Goal: Information Seeking & Learning: Learn about a topic

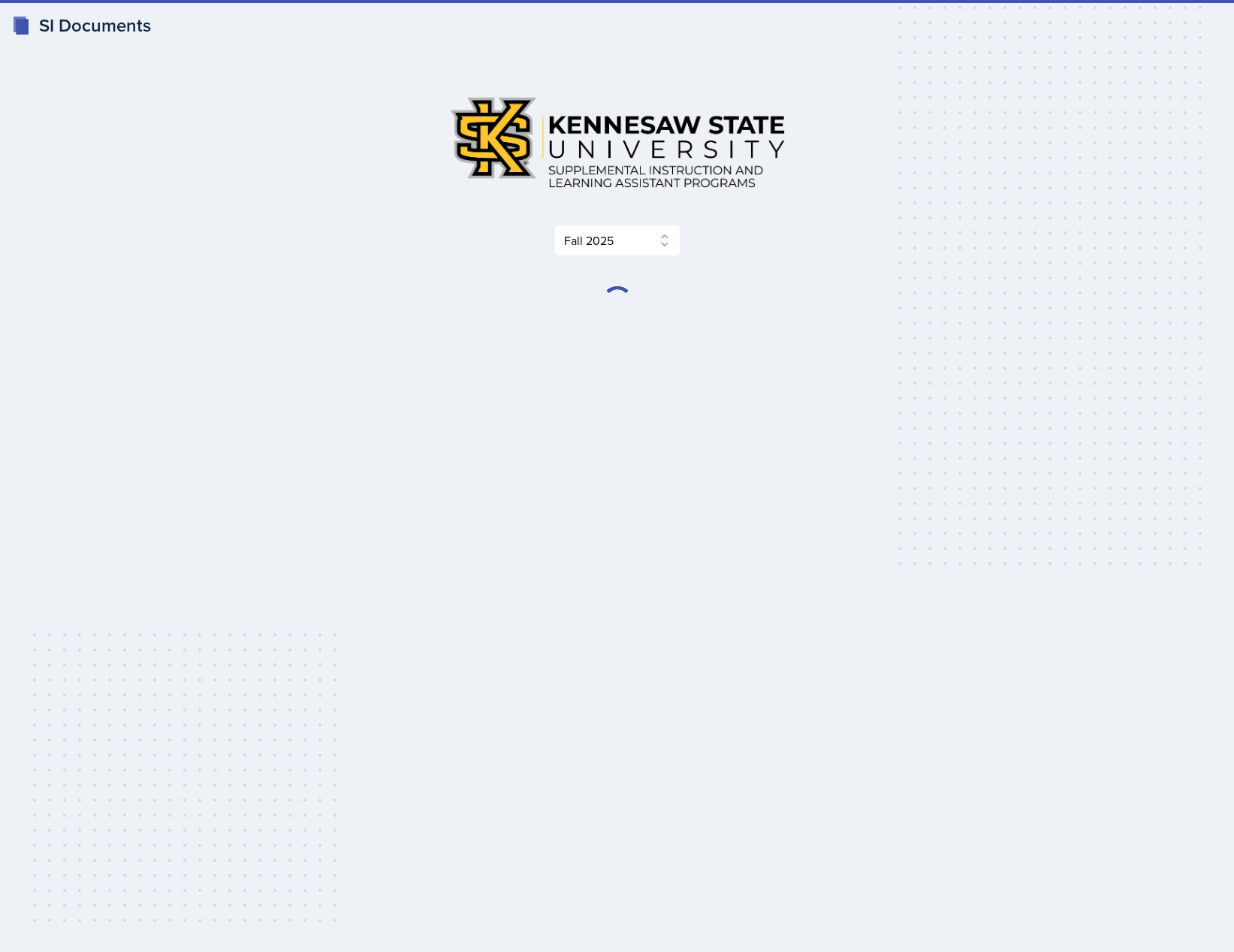
select select "2bed604d-1099-4043-b1bc-2365e8740244"
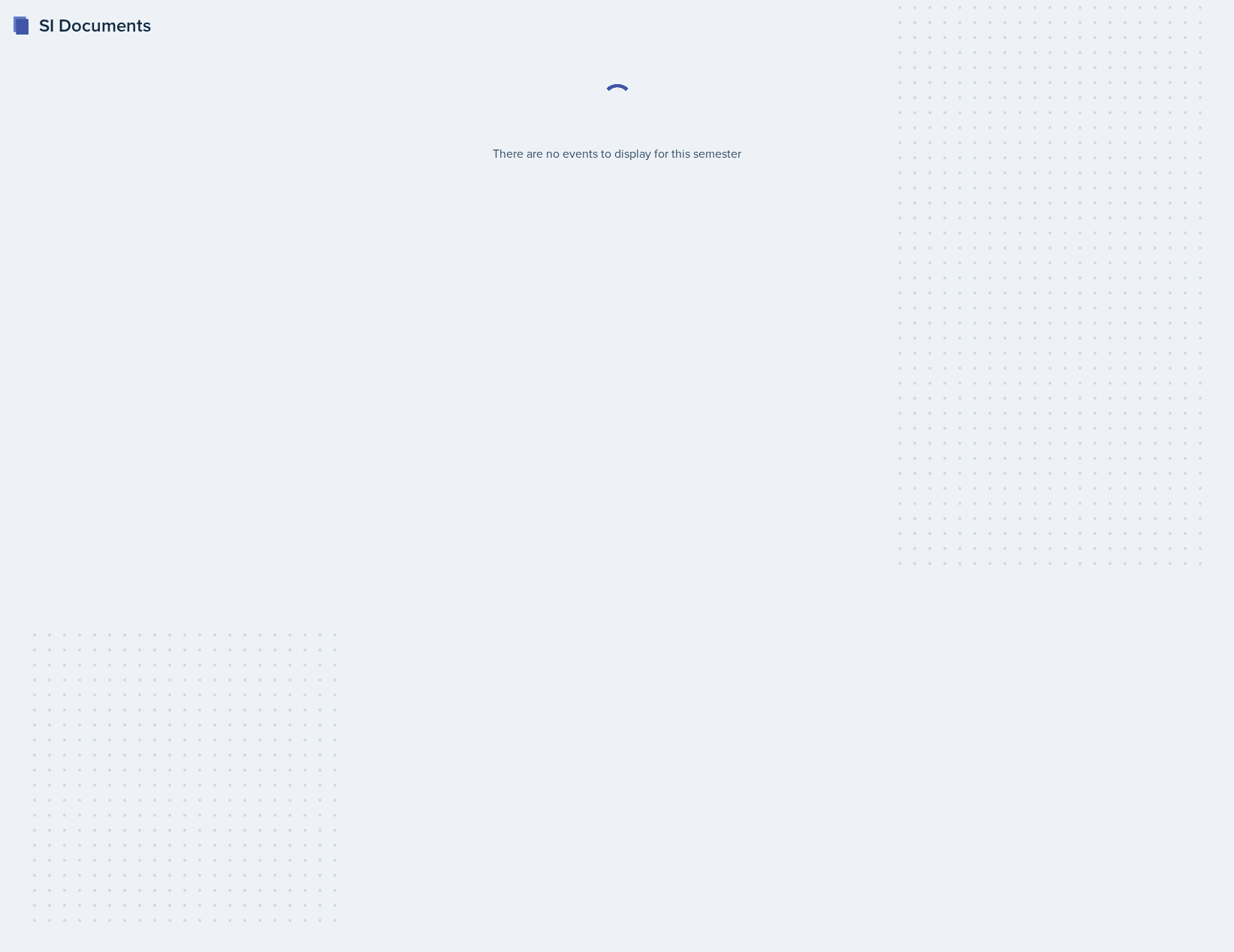
select select "2bed604d-1099-4043-b1bc-2365e8740244"
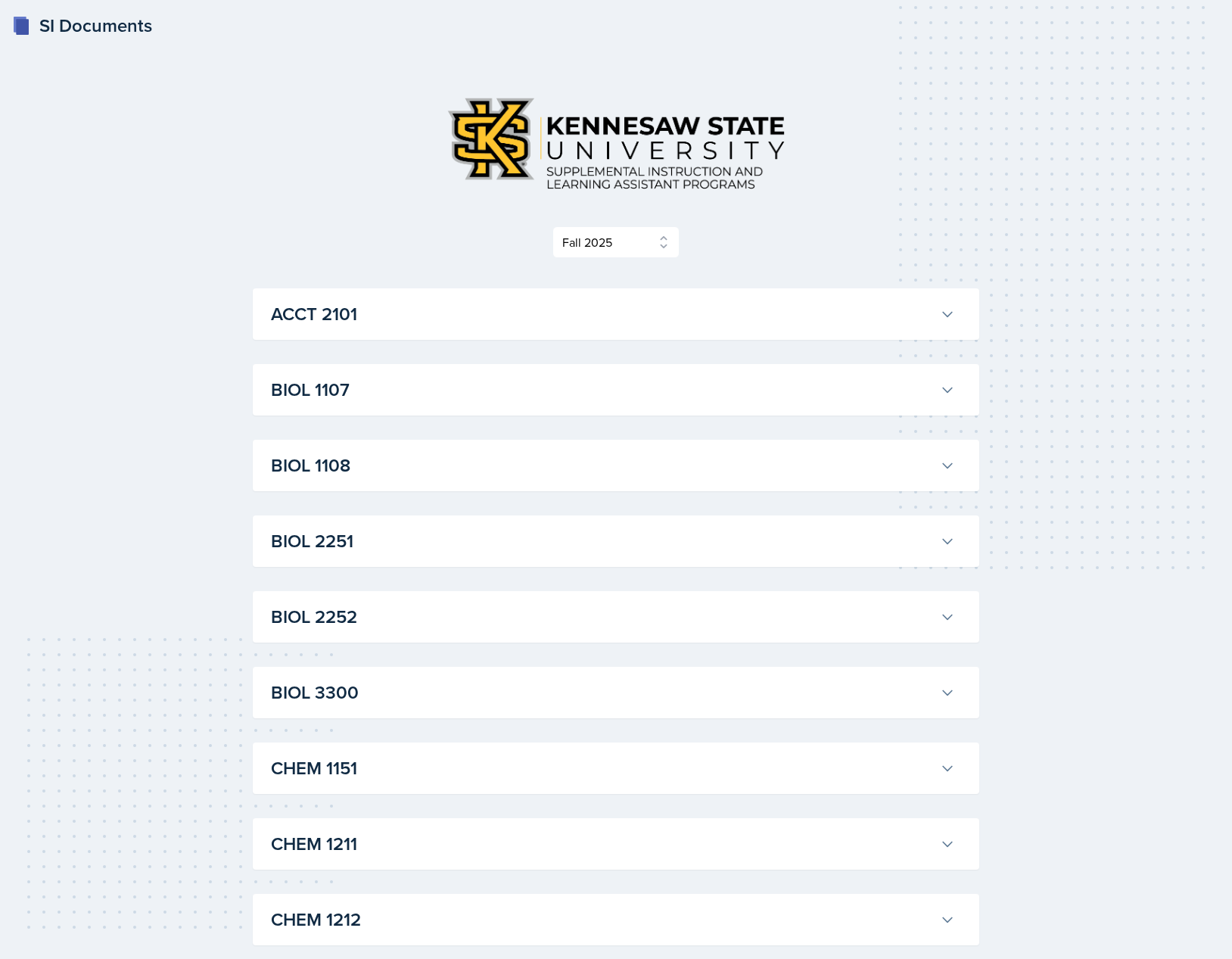
click at [796, 321] on h3 "ACCT 2101" at bounding box center [602, 314] width 663 height 28
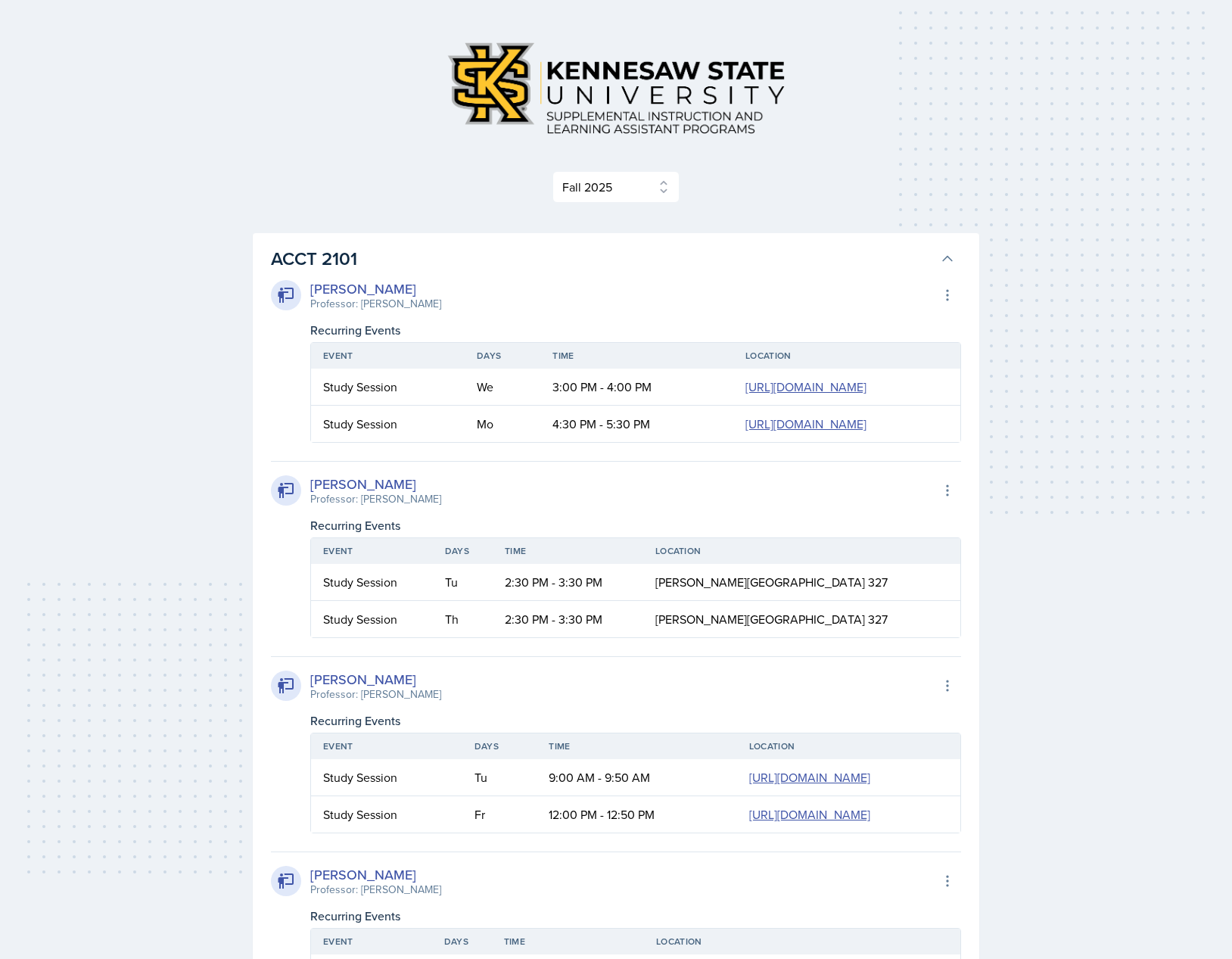
scroll to position [54, 0]
click at [938, 261] on button "ACCT 2101" at bounding box center [613, 260] width 690 height 33
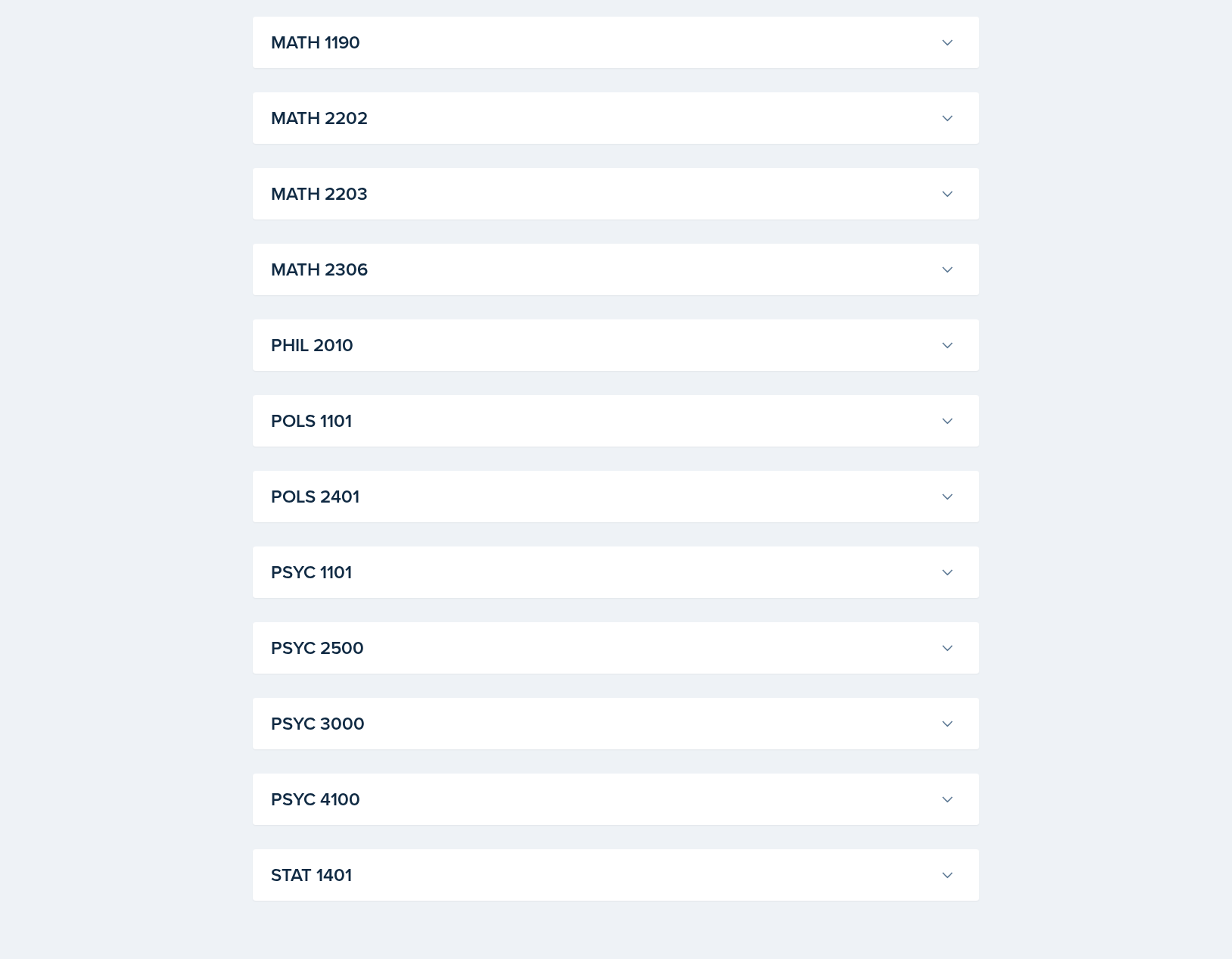
scroll to position [1700, 0]
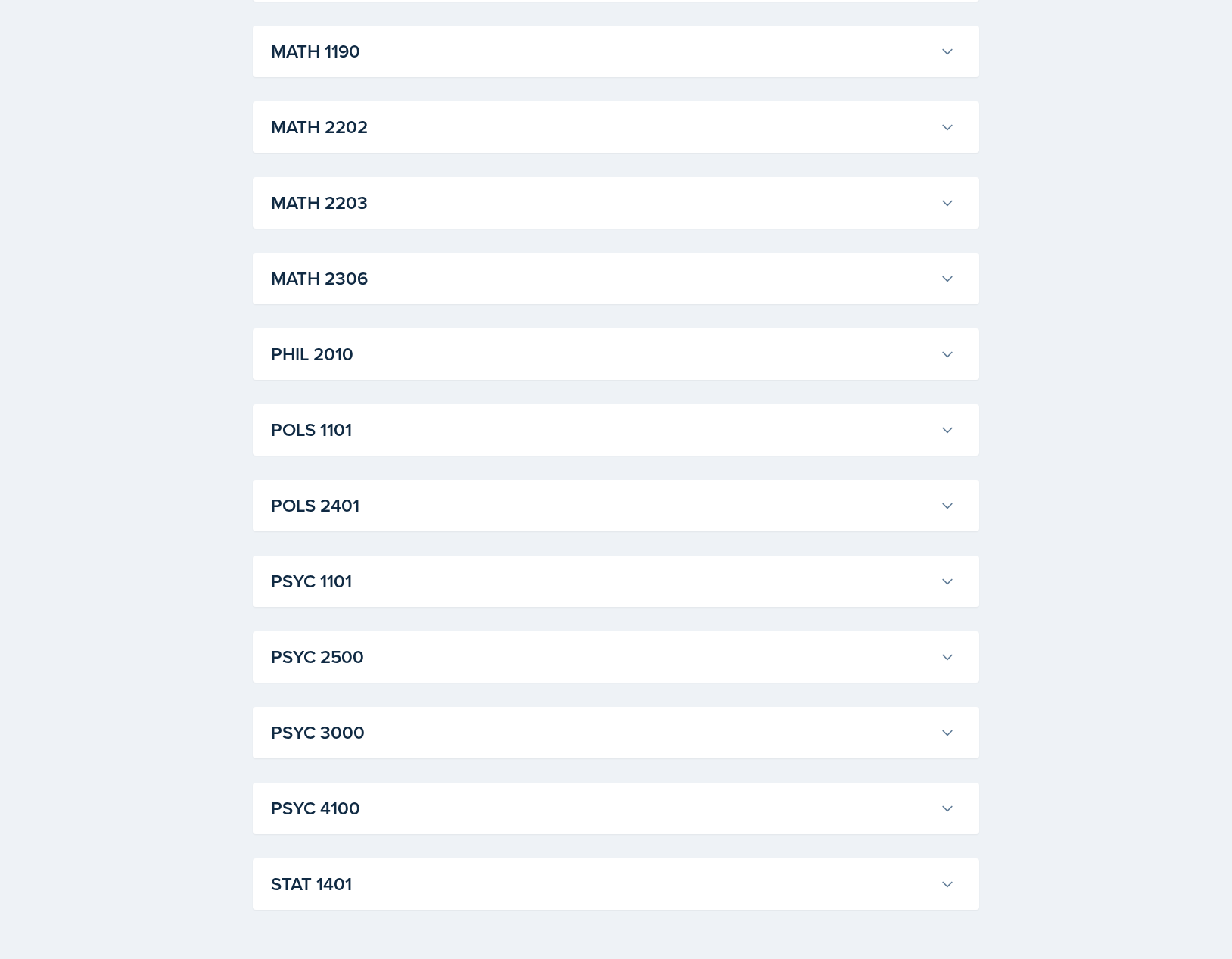
click at [401, 803] on h3 "PSYC 4100" at bounding box center [602, 808] width 663 height 28
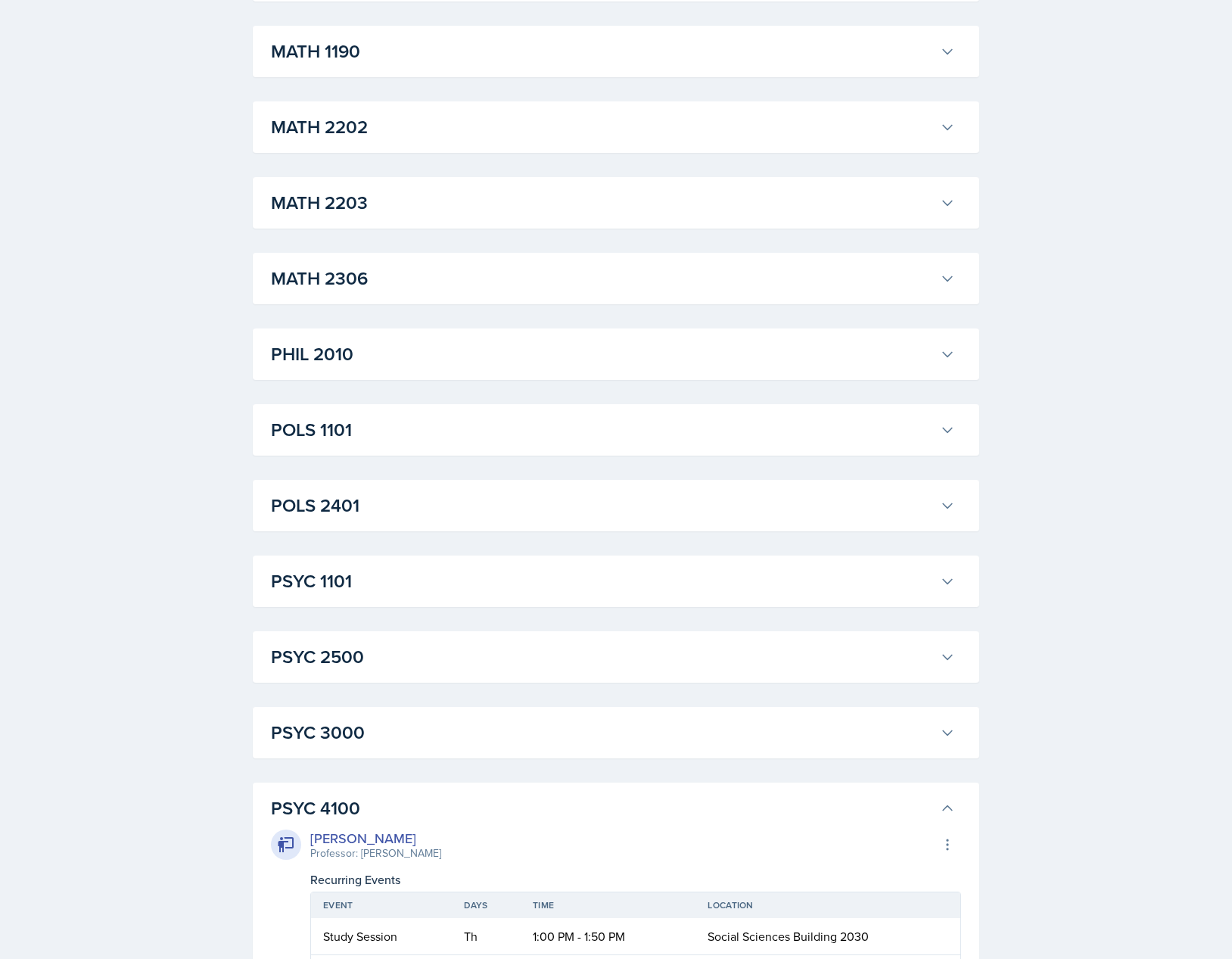
scroll to position [1937, 0]
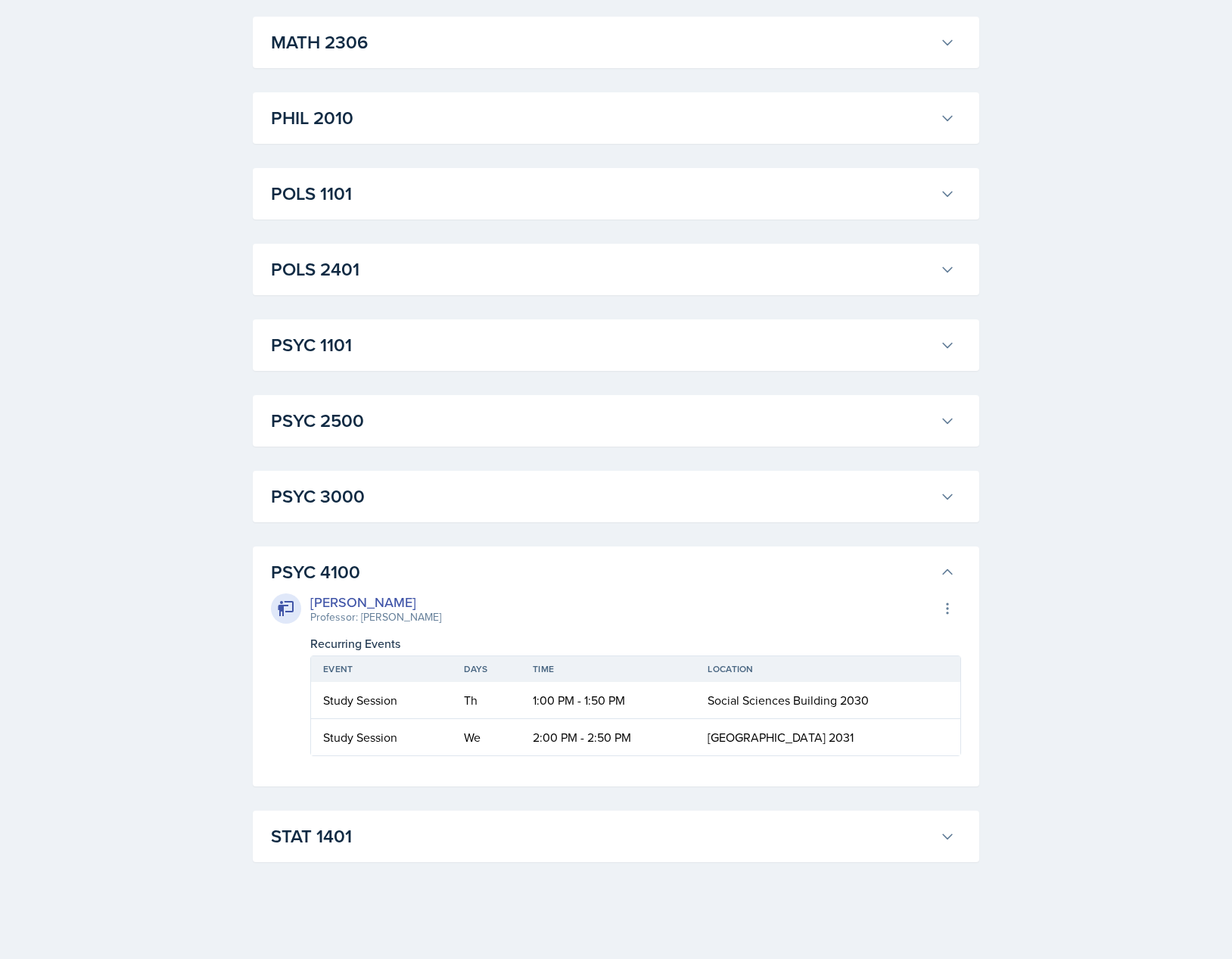
click at [371, 569] on h3 "PSYC 4100" at bounding box center [602, 572] width 663 height 28
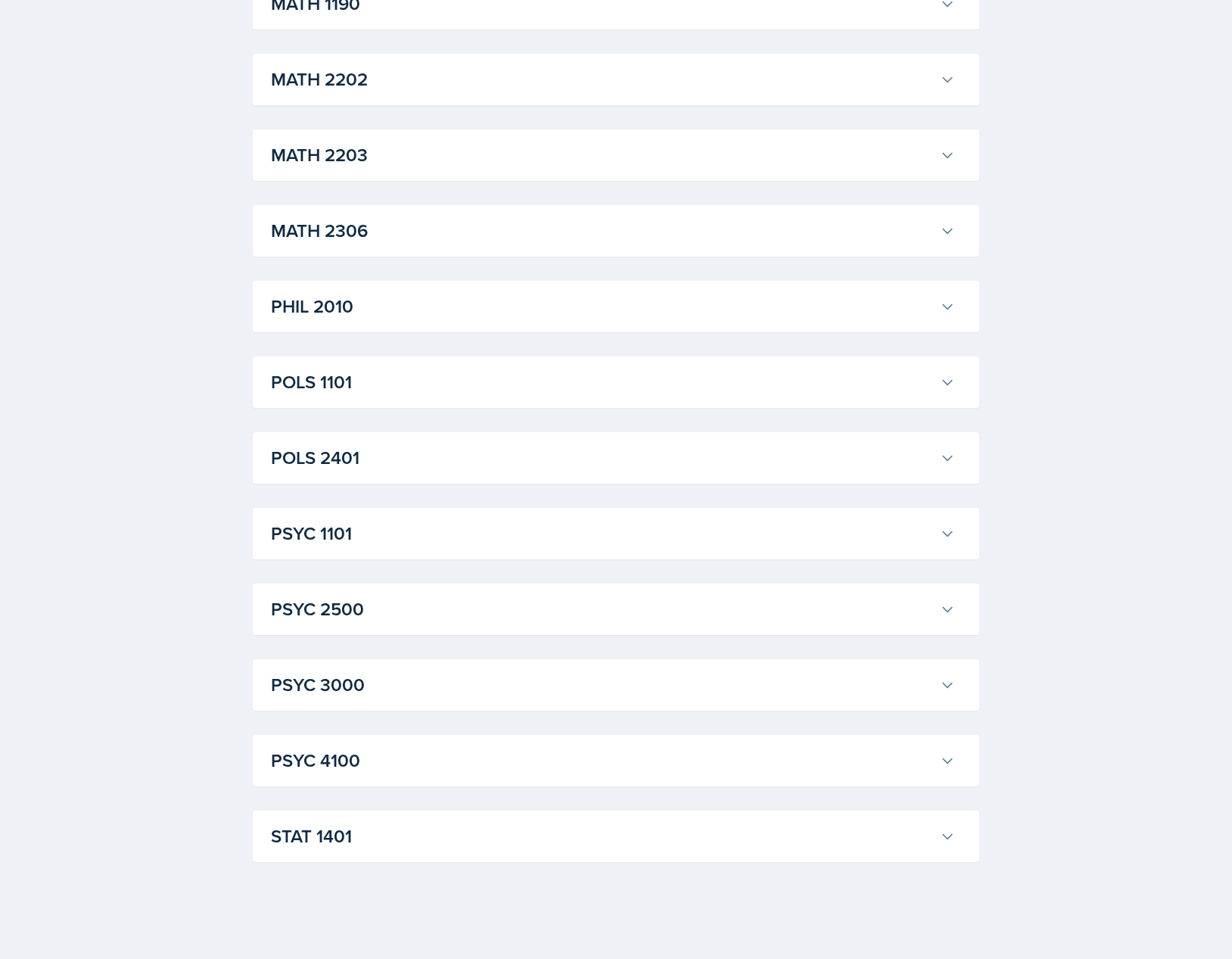
click at [424, 606] on h3 "PSYC 2500" at bounding box center [602, 609] width 663 height 28
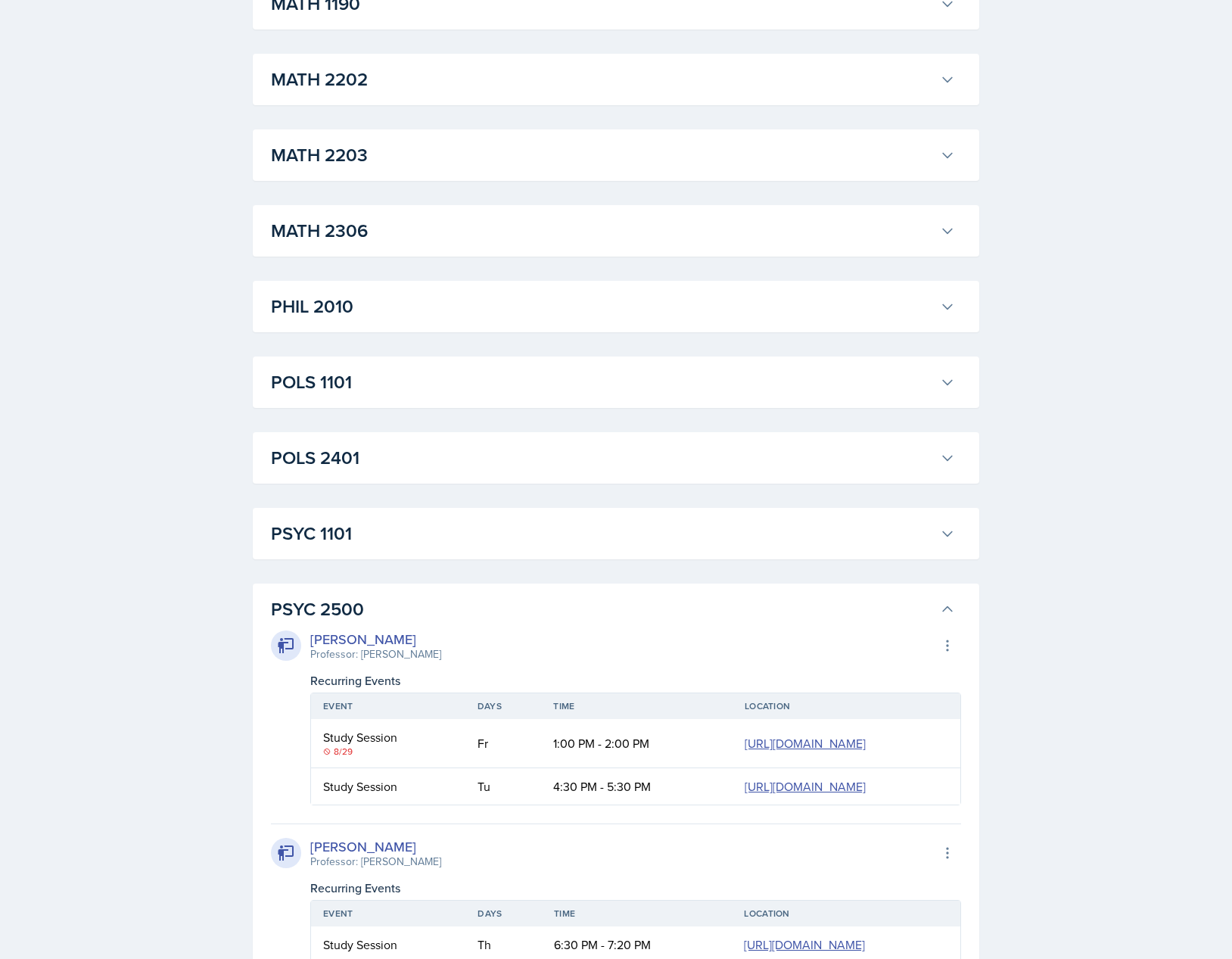
click at [424, 606] on h3 "PSYC 2500" at bounding box center [602, 609] width 663 height 28
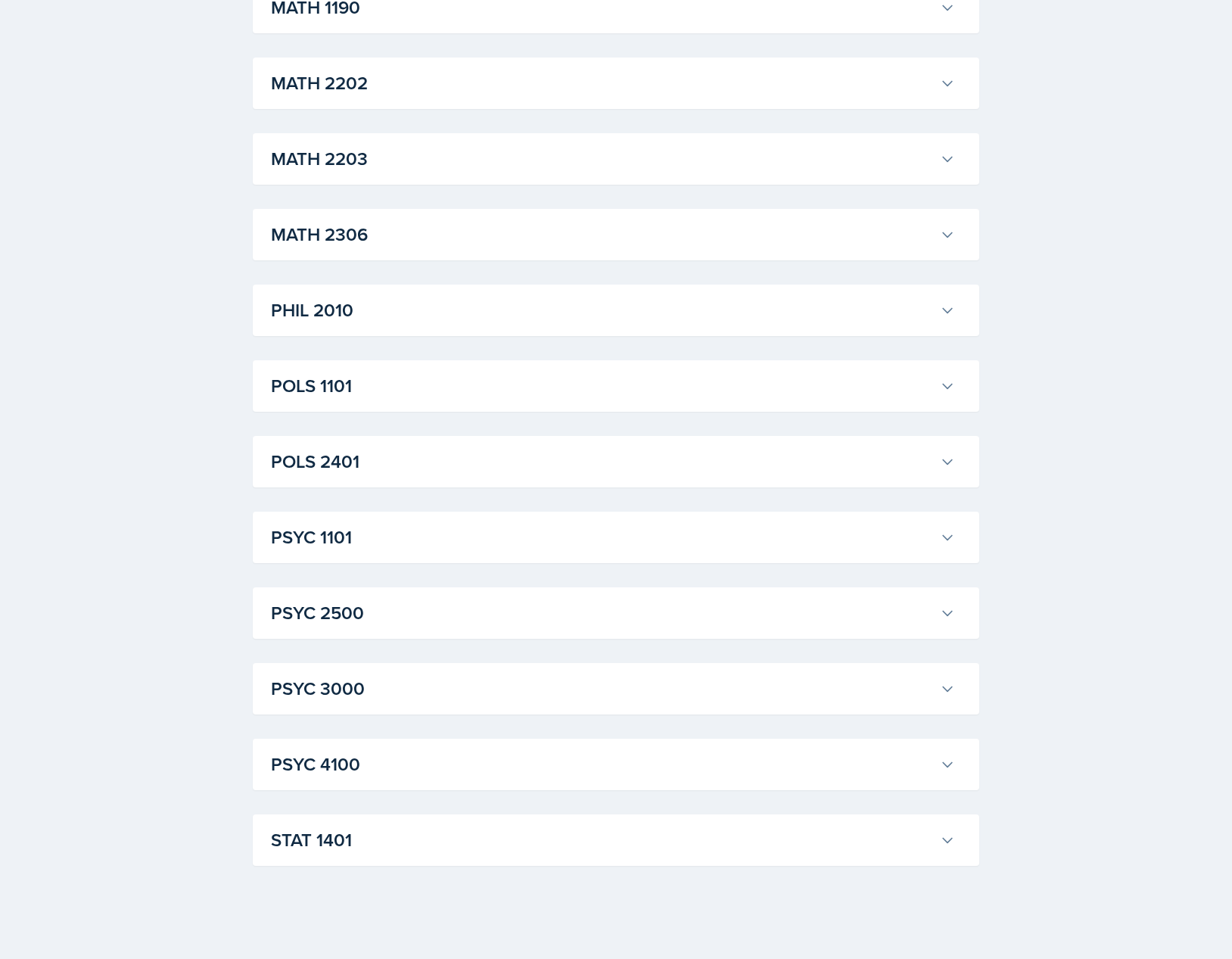
scroll to position [1743, 0]
click at [390, 671] on div "PSYC 3000 [PERSON_NAME] Professor: [PERSON_NAME] Export to Google Calendar Recu…" at bounding box center [616, 690] width 727 height 52
click at [379, 680] on h3 "PSYC 3000" at bounding box center [602, 690] width 663 height 28
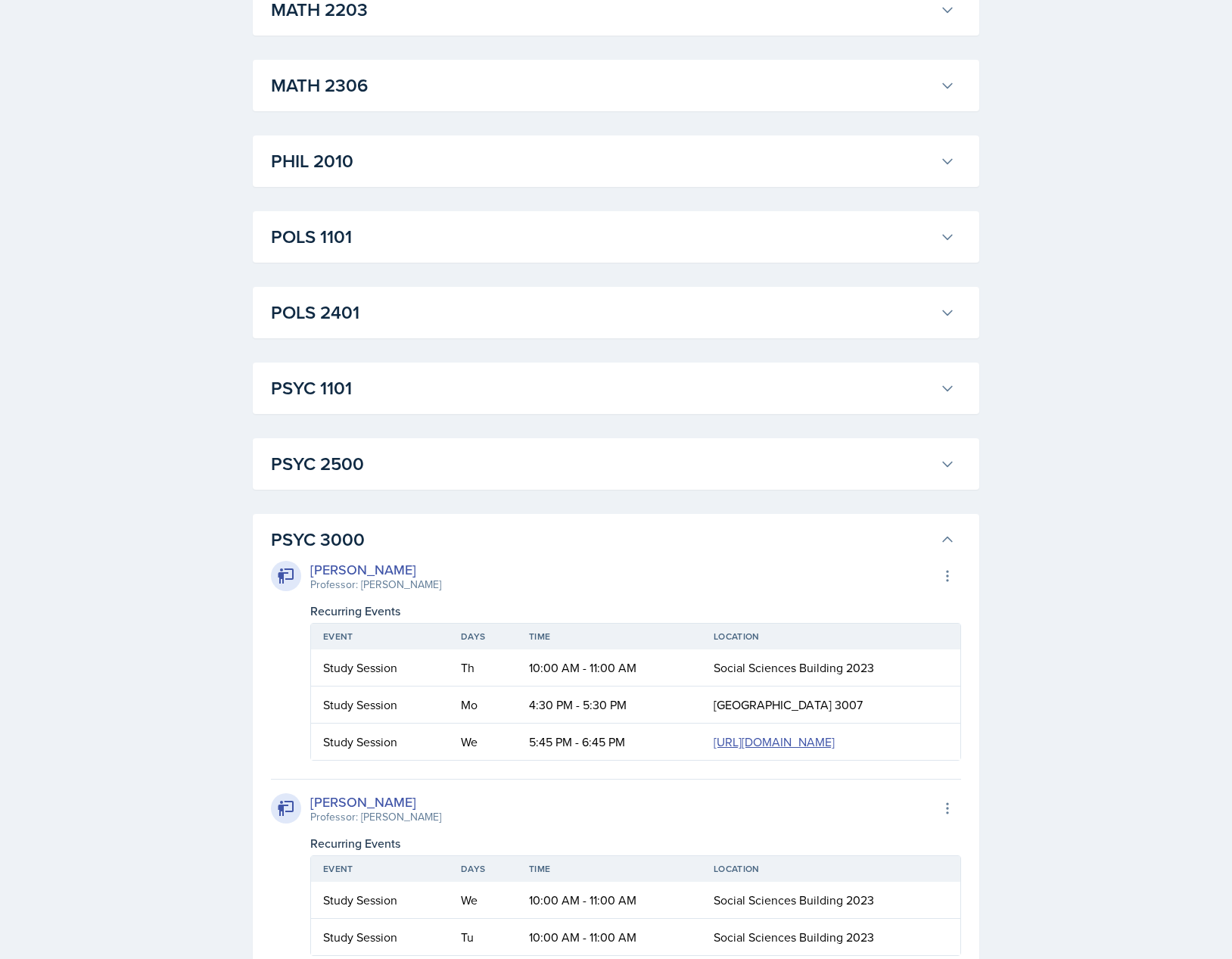
click at [452, 544] on h3 "PSYC 3000" at bounding box center [602, 539] width 663 height 28
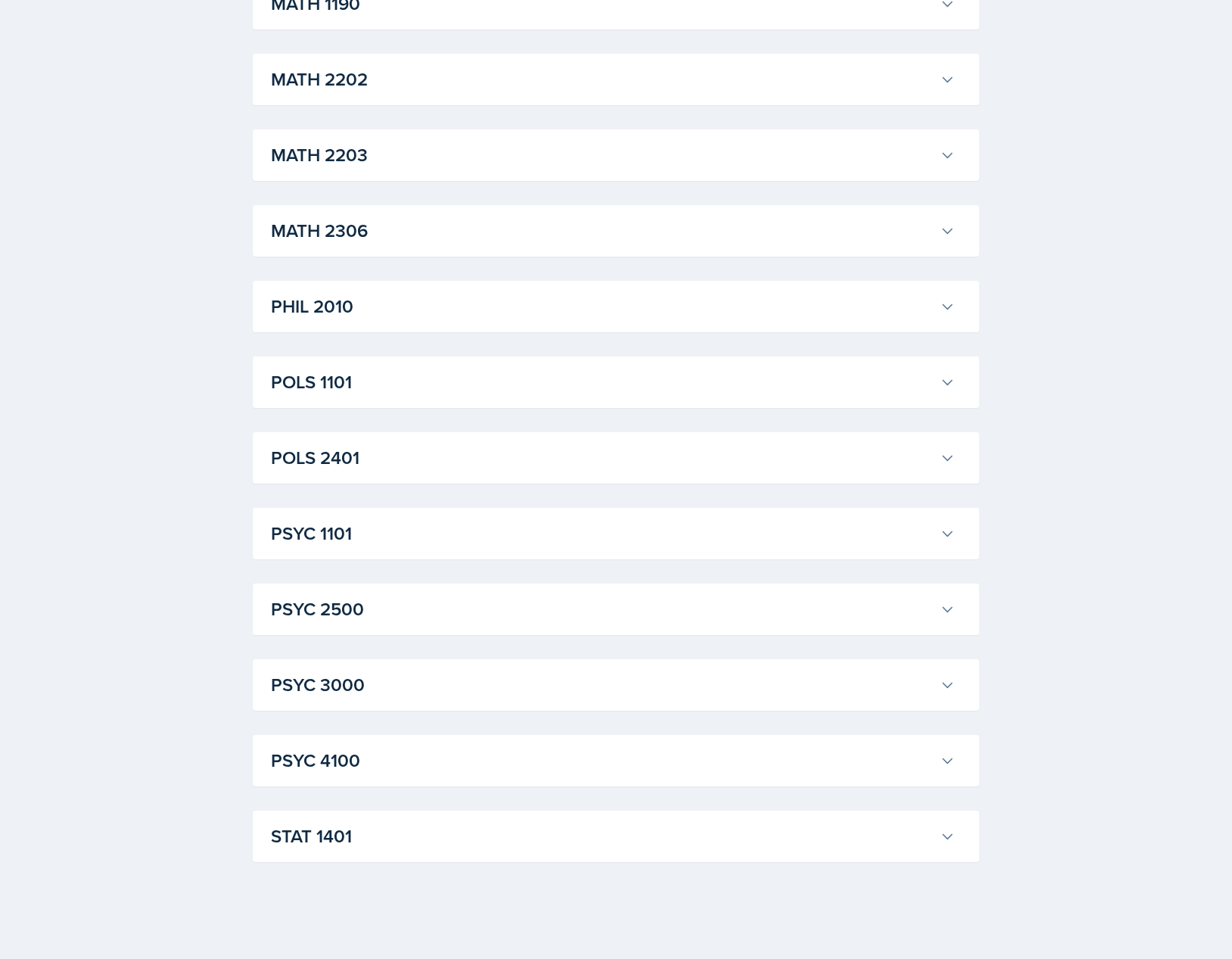
click at [423, 546] on h3 "PSYC 1101" at bounding box center [602, 533] width 663 height 28
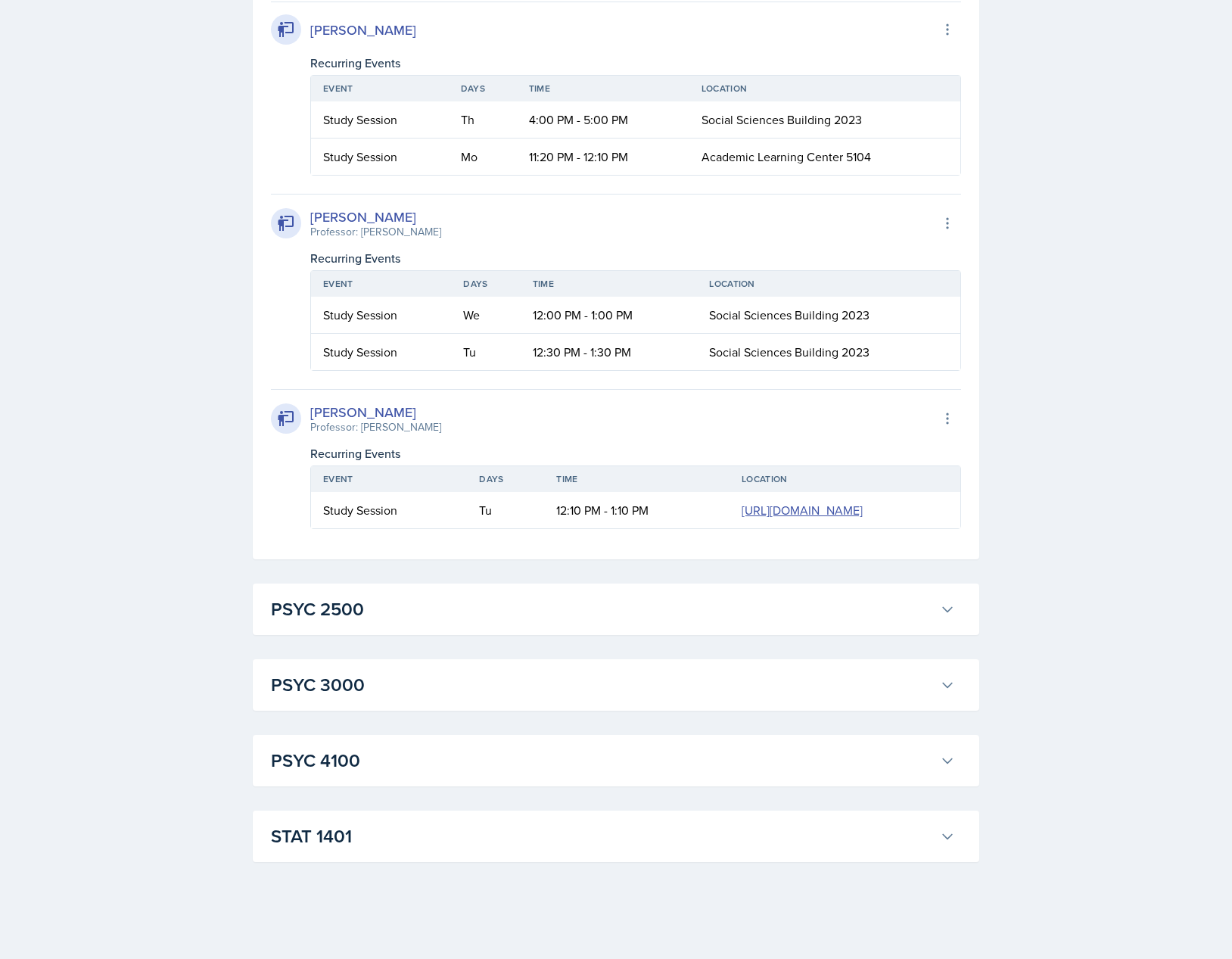
scroll to position [3664, 0]
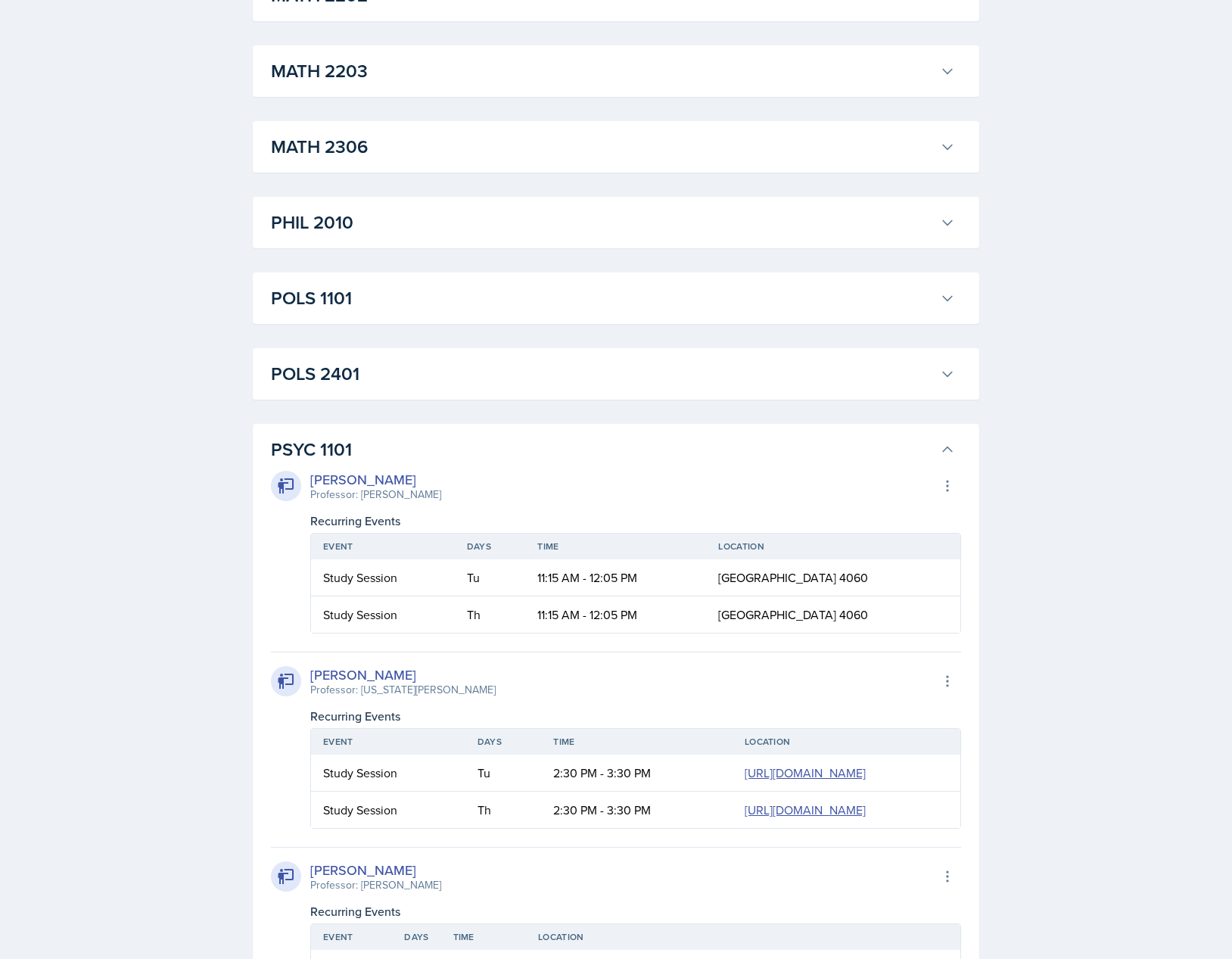
click at [498, 462] on h3 "PSYC 1101" at bounding box center [602, 449] width 663 height 28
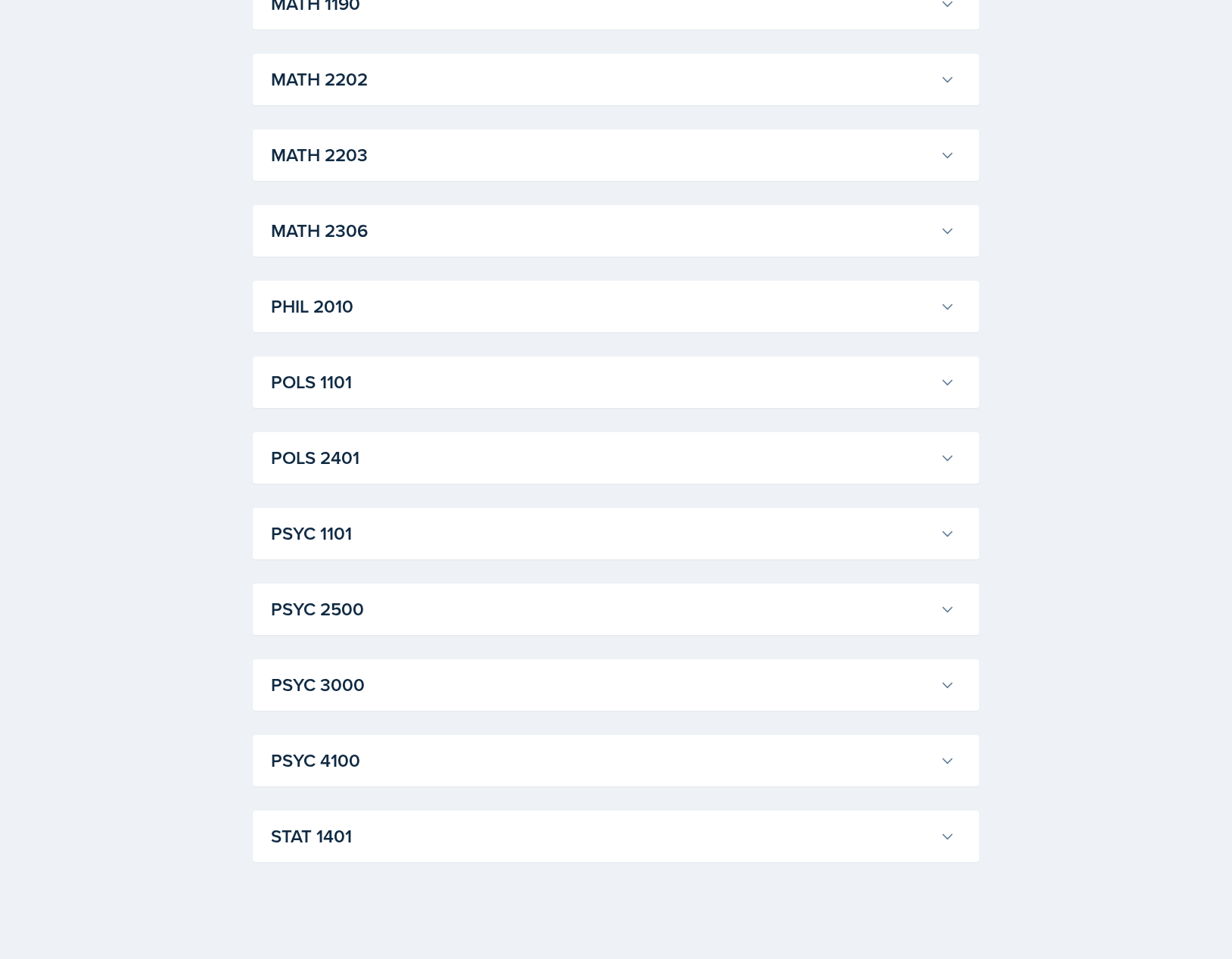
scroll to position [1748, 0]
click at [401, 616] on h3 "PSYC 2500" at bounding box center [602, 609] width 663 height 28
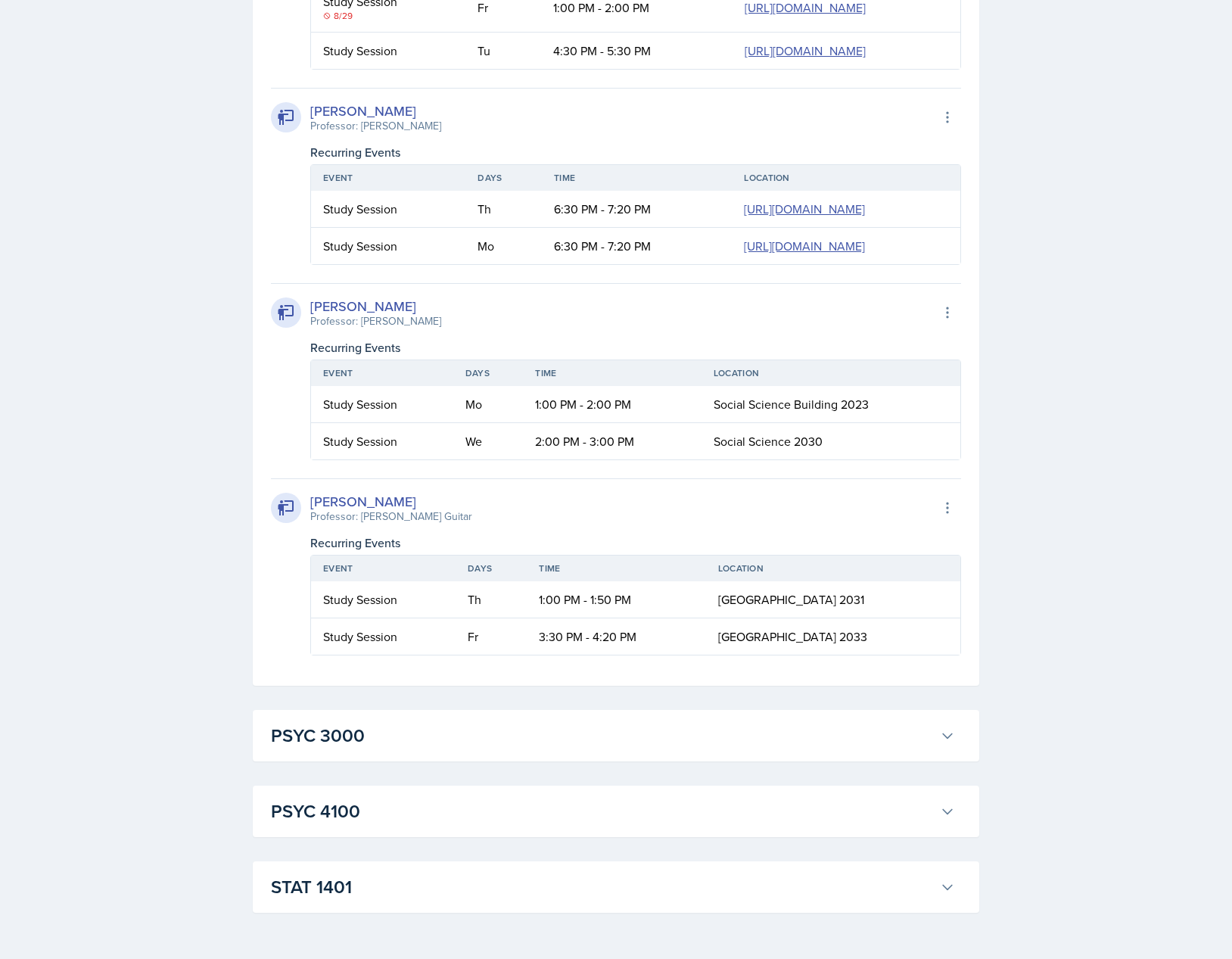
scroll to position [2575, 0]
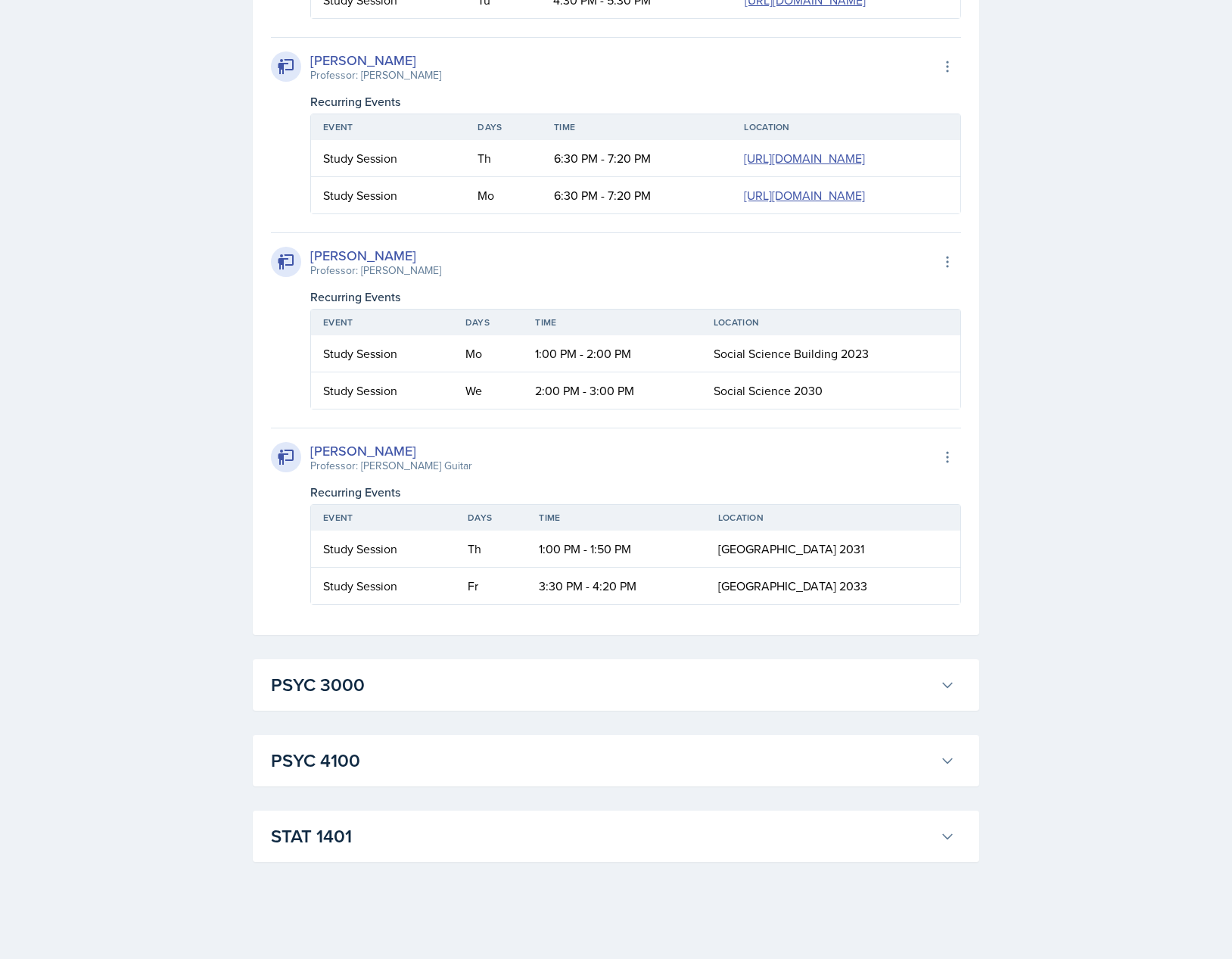
drag, startPoint x: 434, startPoint y: 448, endPoint x: 324, endPoint y: 458, distance: 110.5
click at [335, 265] on div "[PERSON_NAME]" at bounding box center [375, 255] width 131 height 20
click at [423, 265] on div "[PERSON_NAME]" at bounding box center [375, 255] width 131 height 20
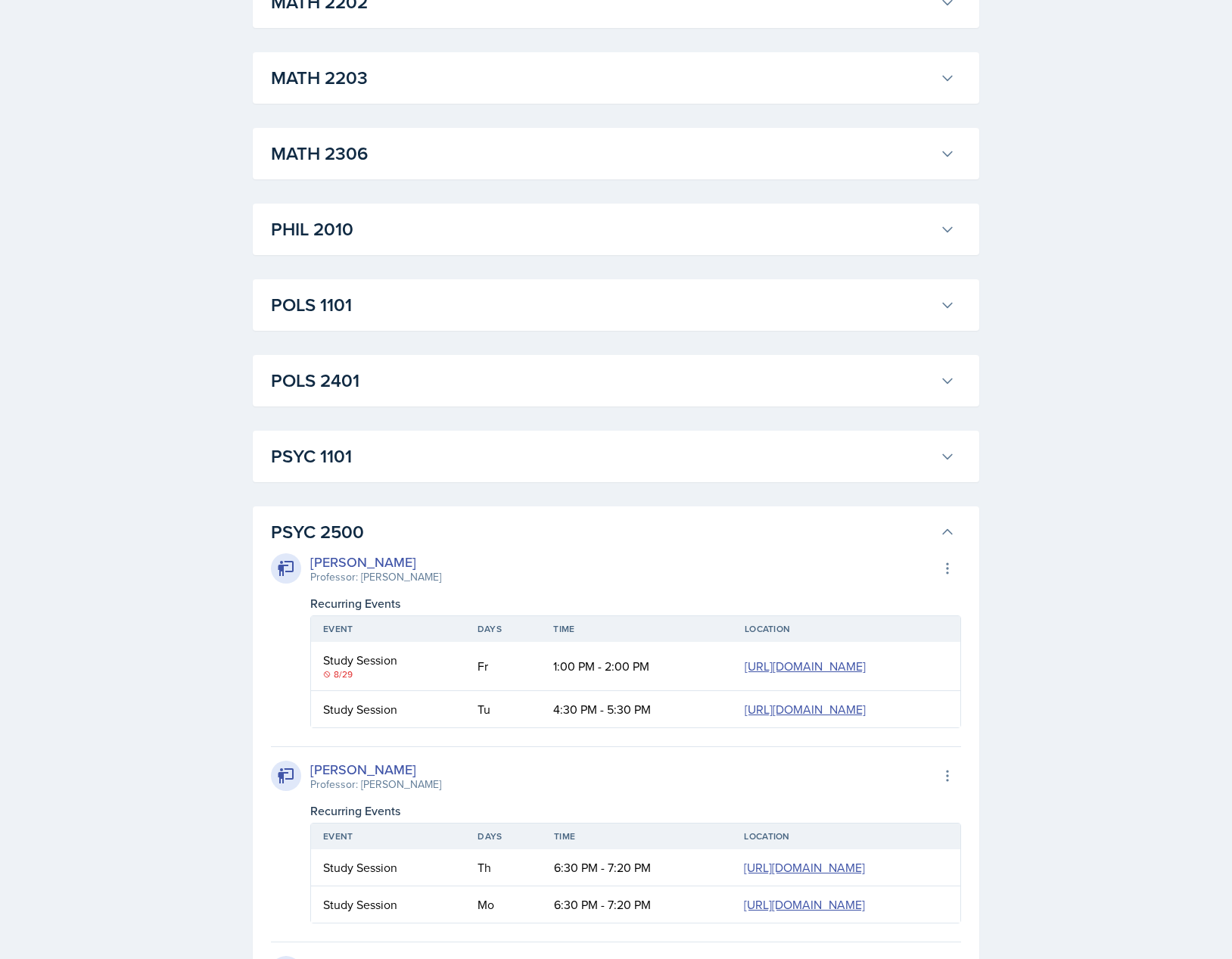
click at [362, 544] on h3 "PSYC 2500" at bounding box center [602, 532] width 663 height 28
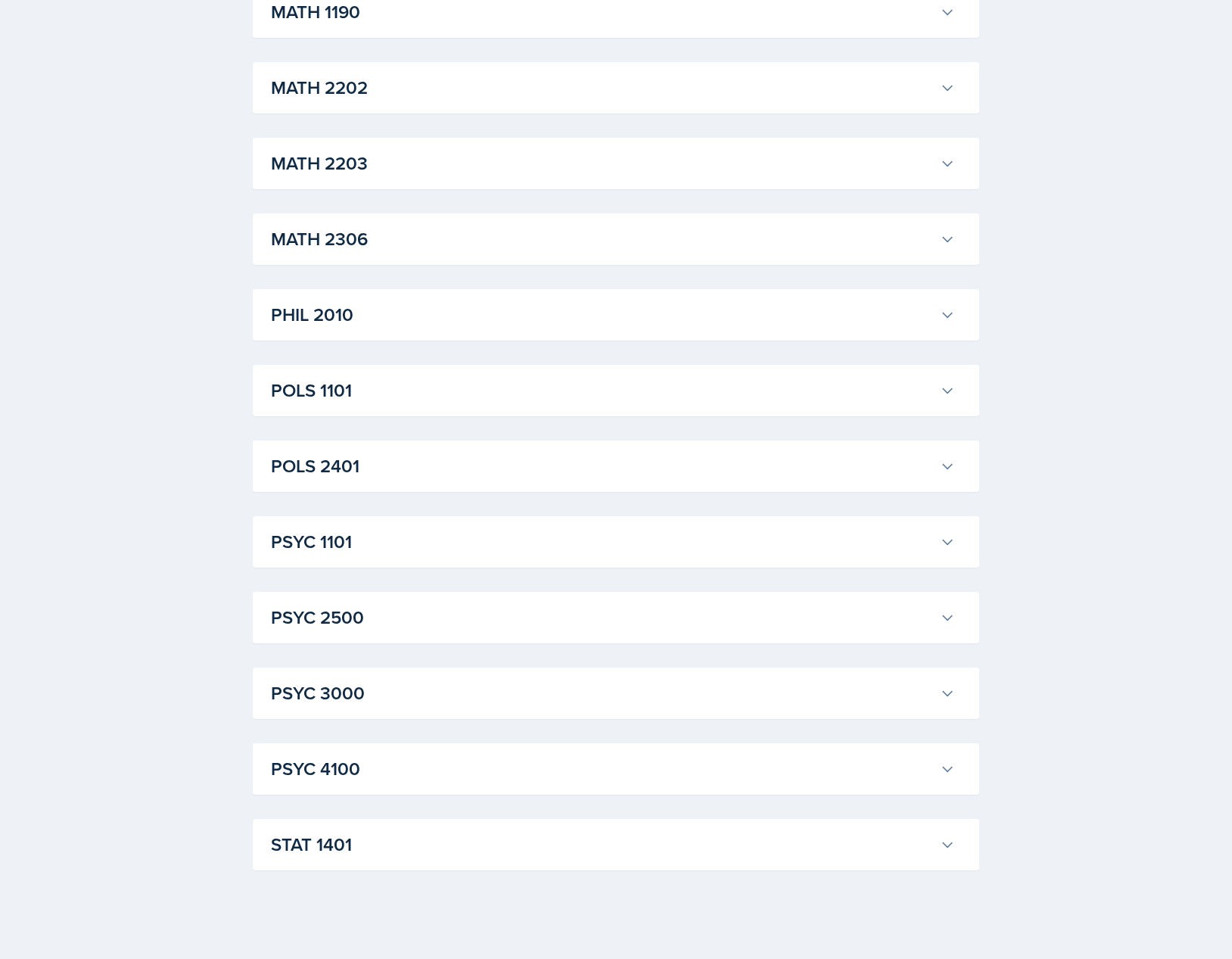
scroll to position [1748, 0]
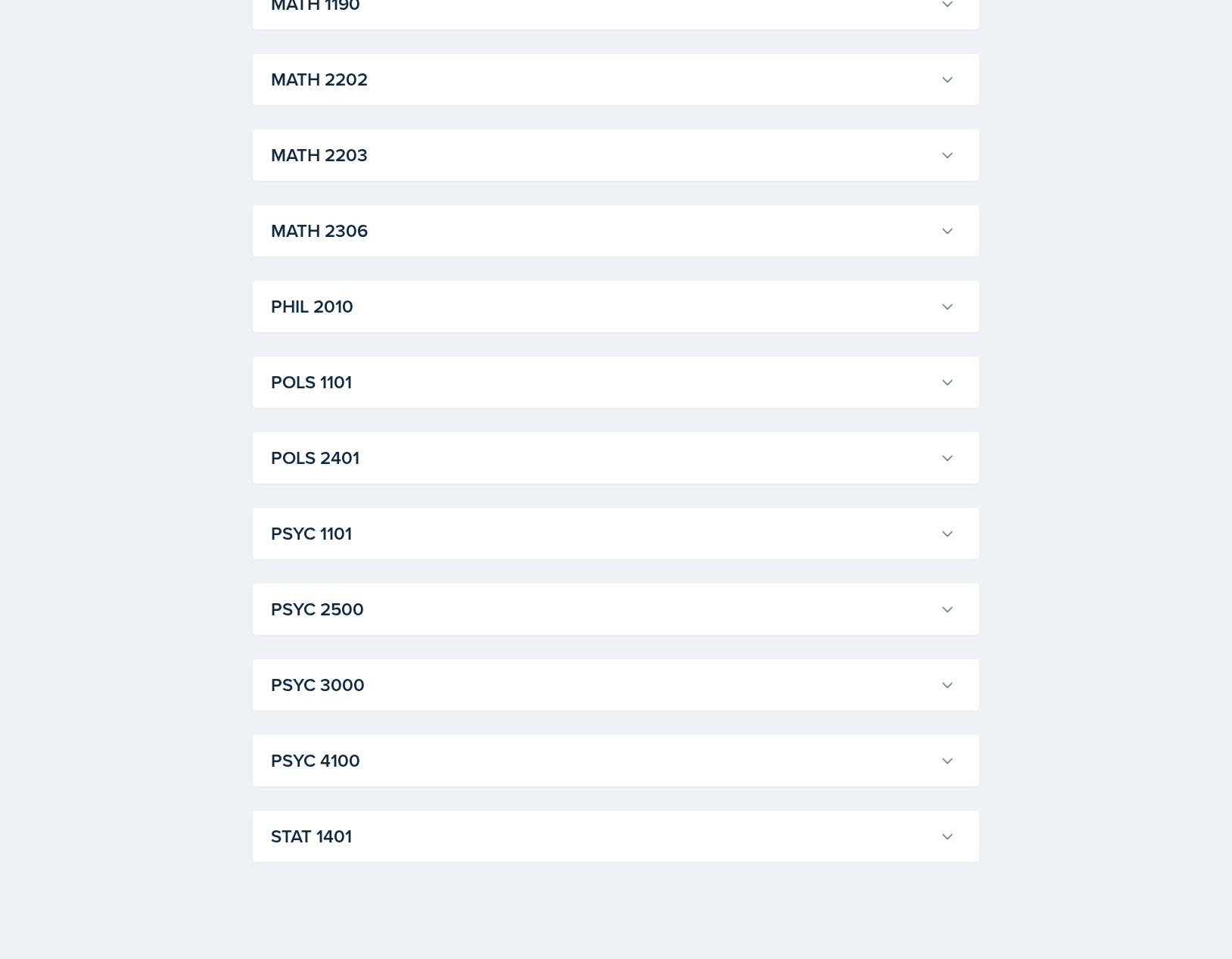
click at [458, 830] on h3 "STAT 1401" at bounding box center [602, 836] width 663 height 28
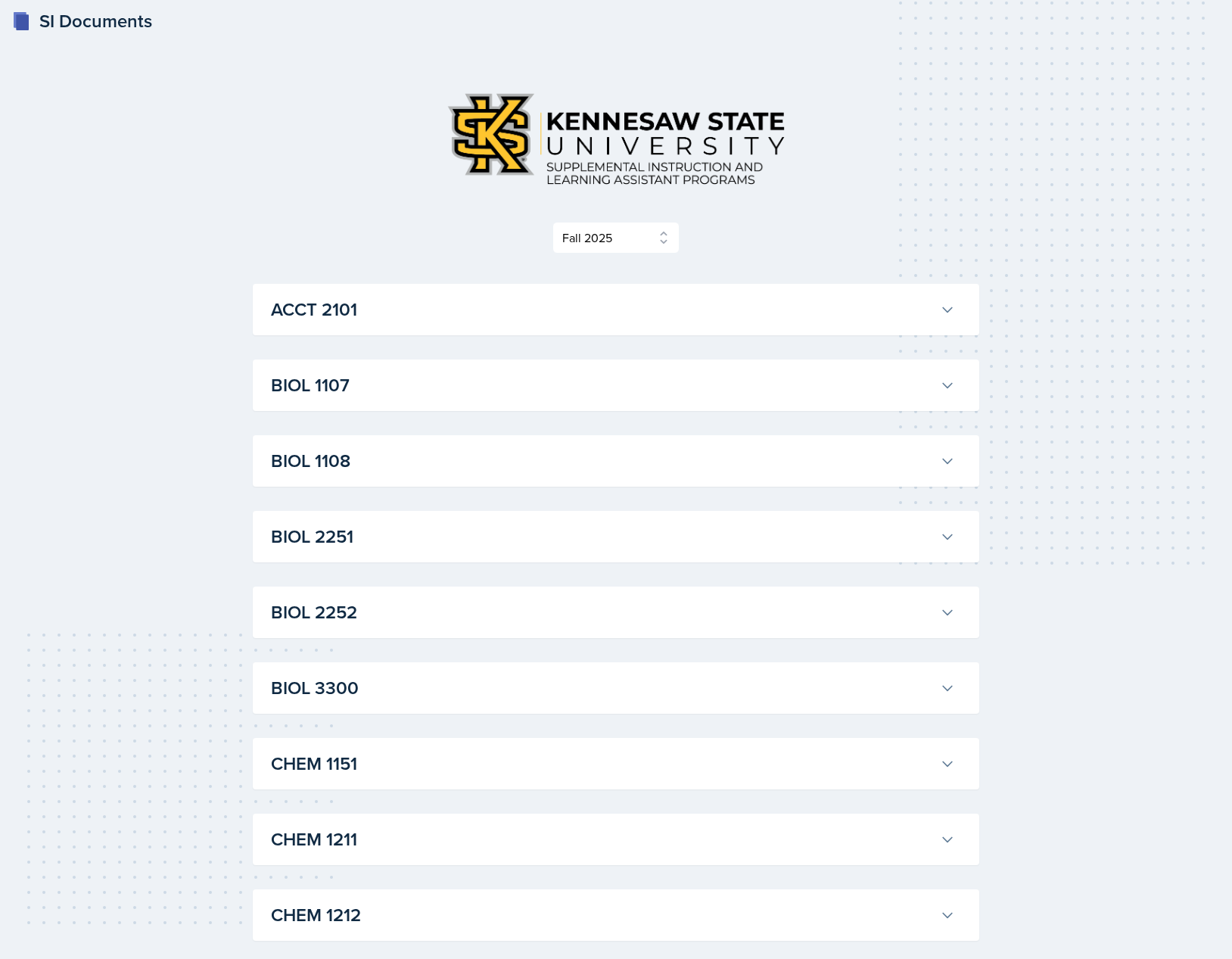
scroll to position [0, 0]
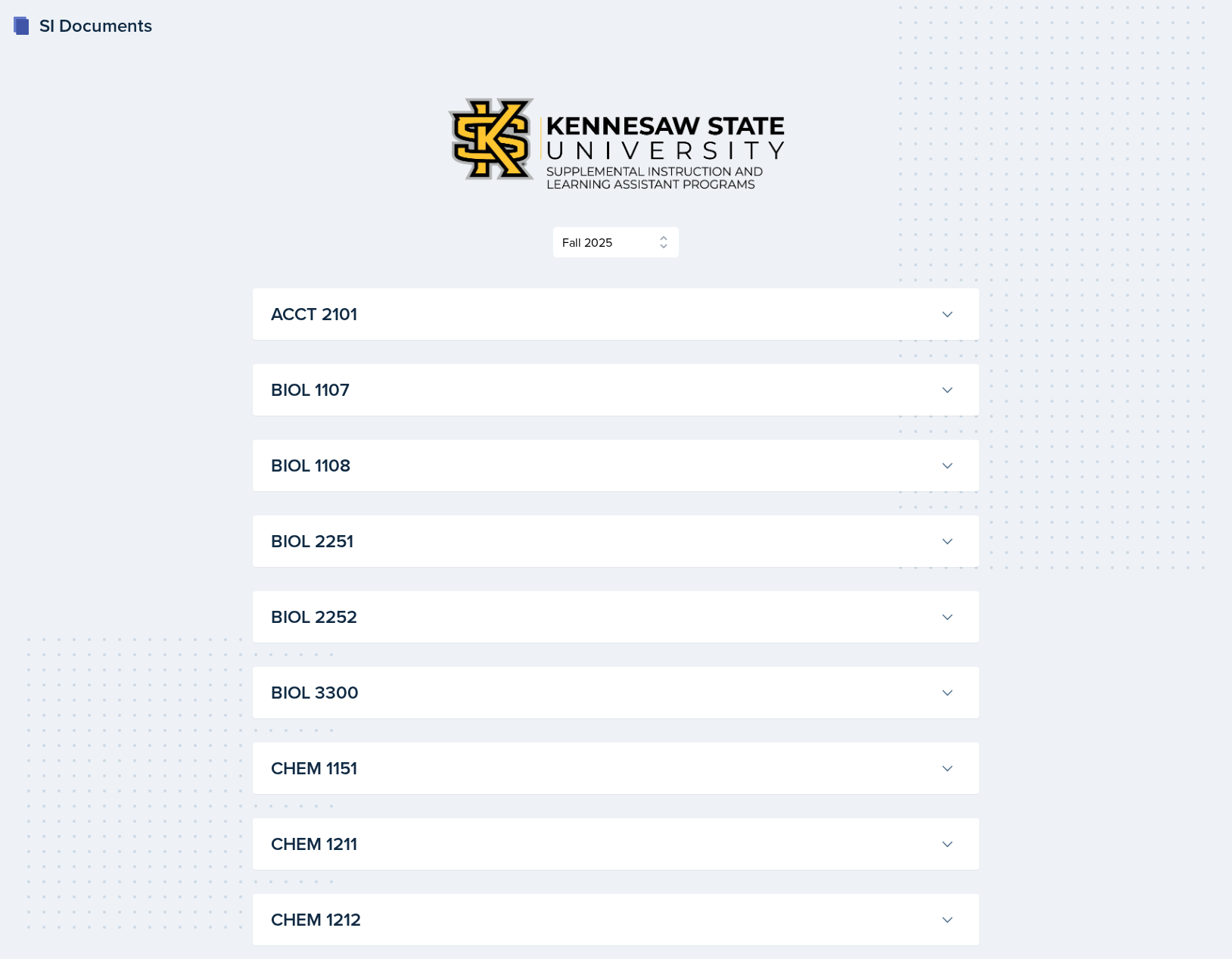
click at [356, 408] on div "BIOL 1107 Anniston [PERSON_NAME] Professor: Army [PERSON_NAME] Export to Google…" at bounding box center [616, 390] width 727 height 52
click at [357, 397] on h3 "BIOL 1107" at bounding box center [602, 389] width 663 height 28
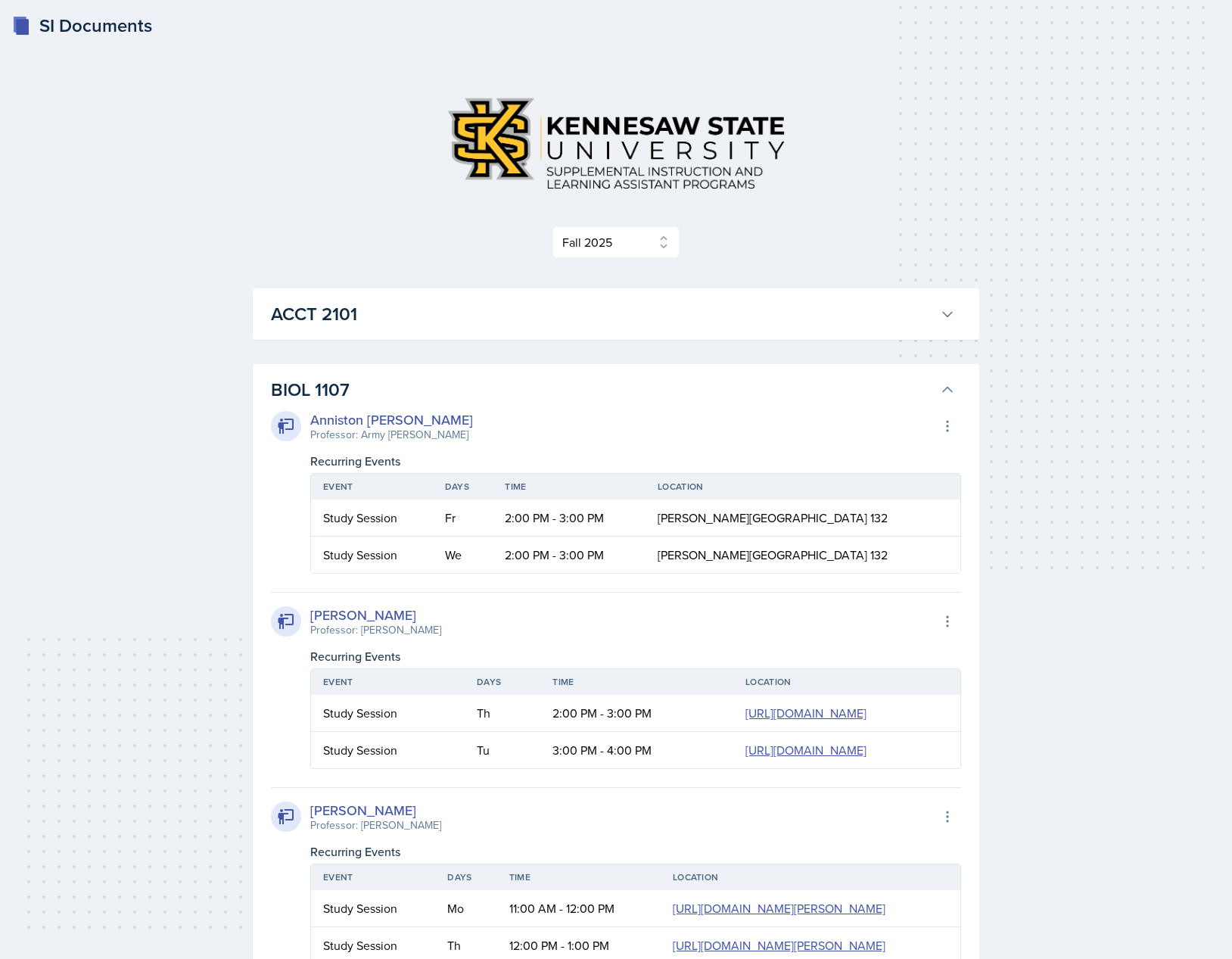
click at [383, 393] on h3 "BIOL 1107" at bounding box center [602, 389] width 663 height 28
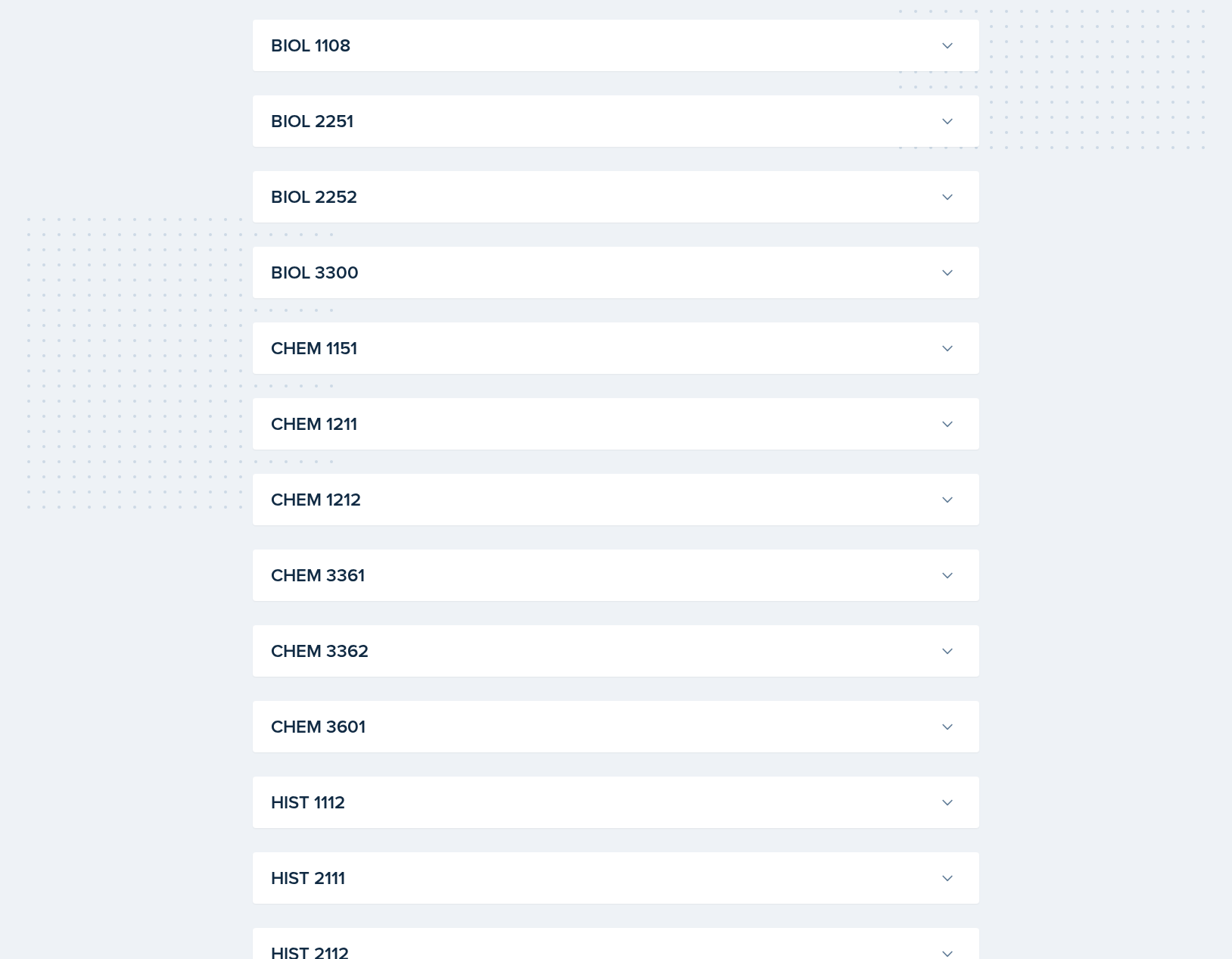
scroll to position [478, 0]
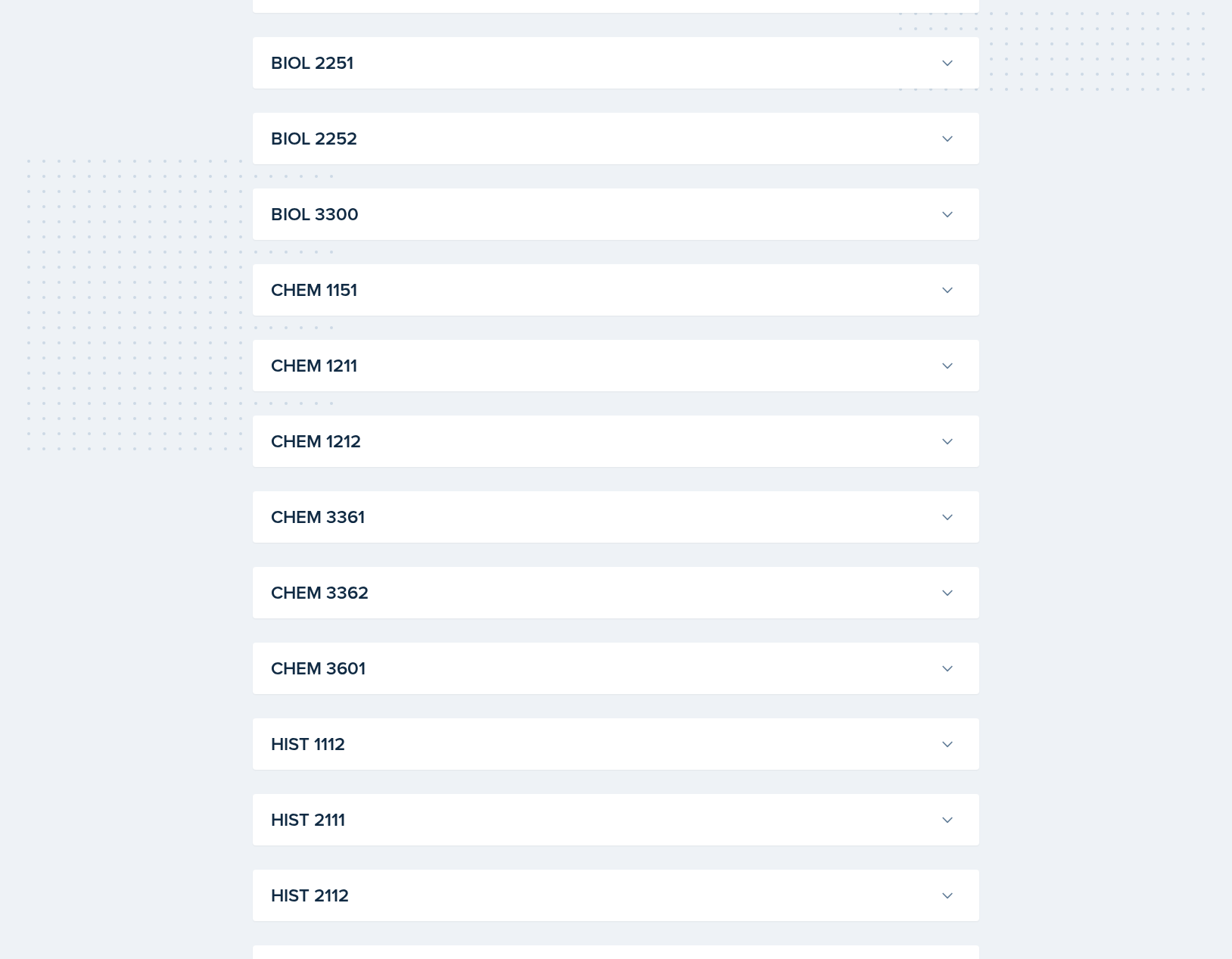
click at [384, 655] on h3 "CHEM 3601" at bounding box center [602, 668] width 663 height 28
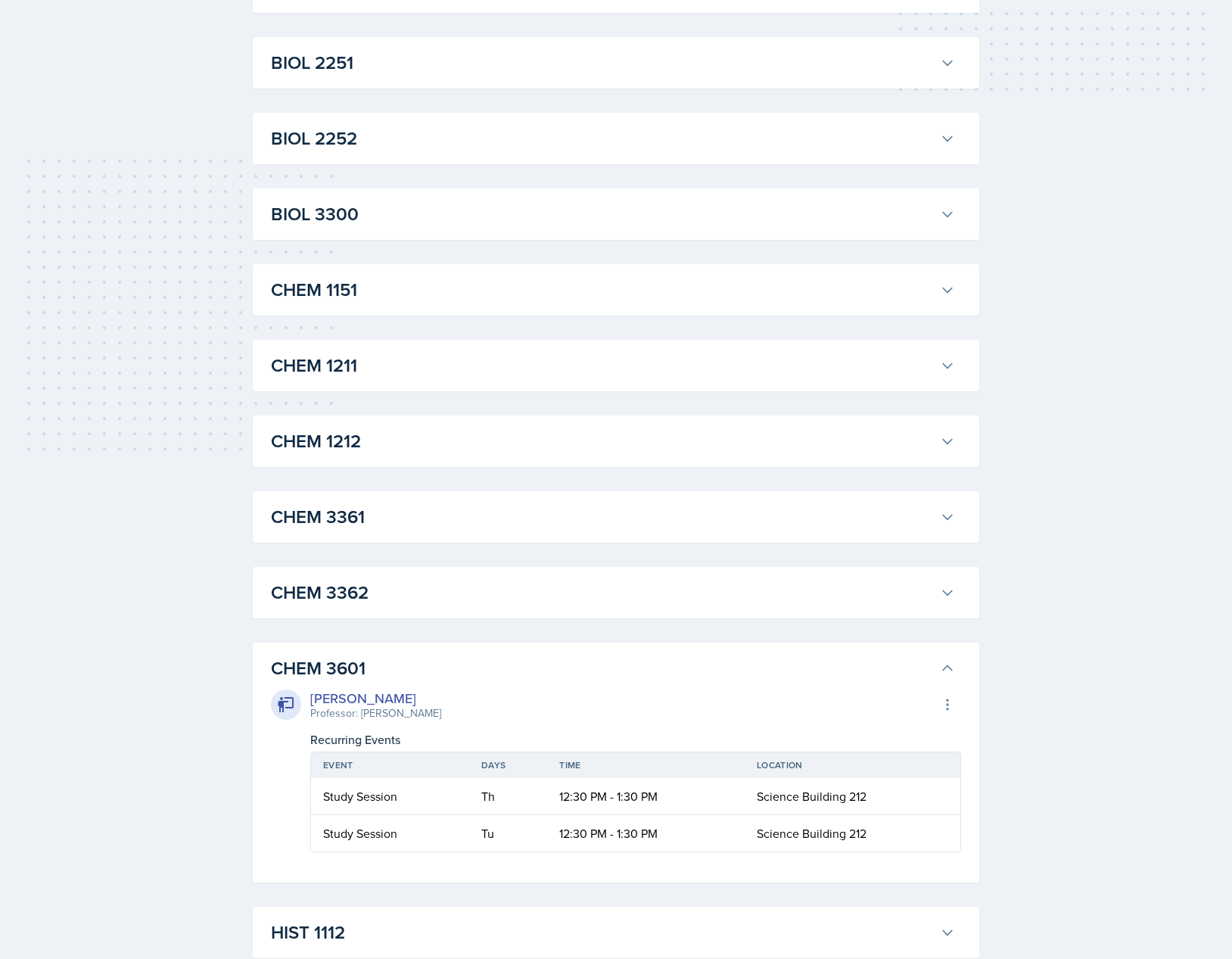
click at [381, 670] on h3 "CHEM 3601" at bounding box center [602, 668] width 663 height 28
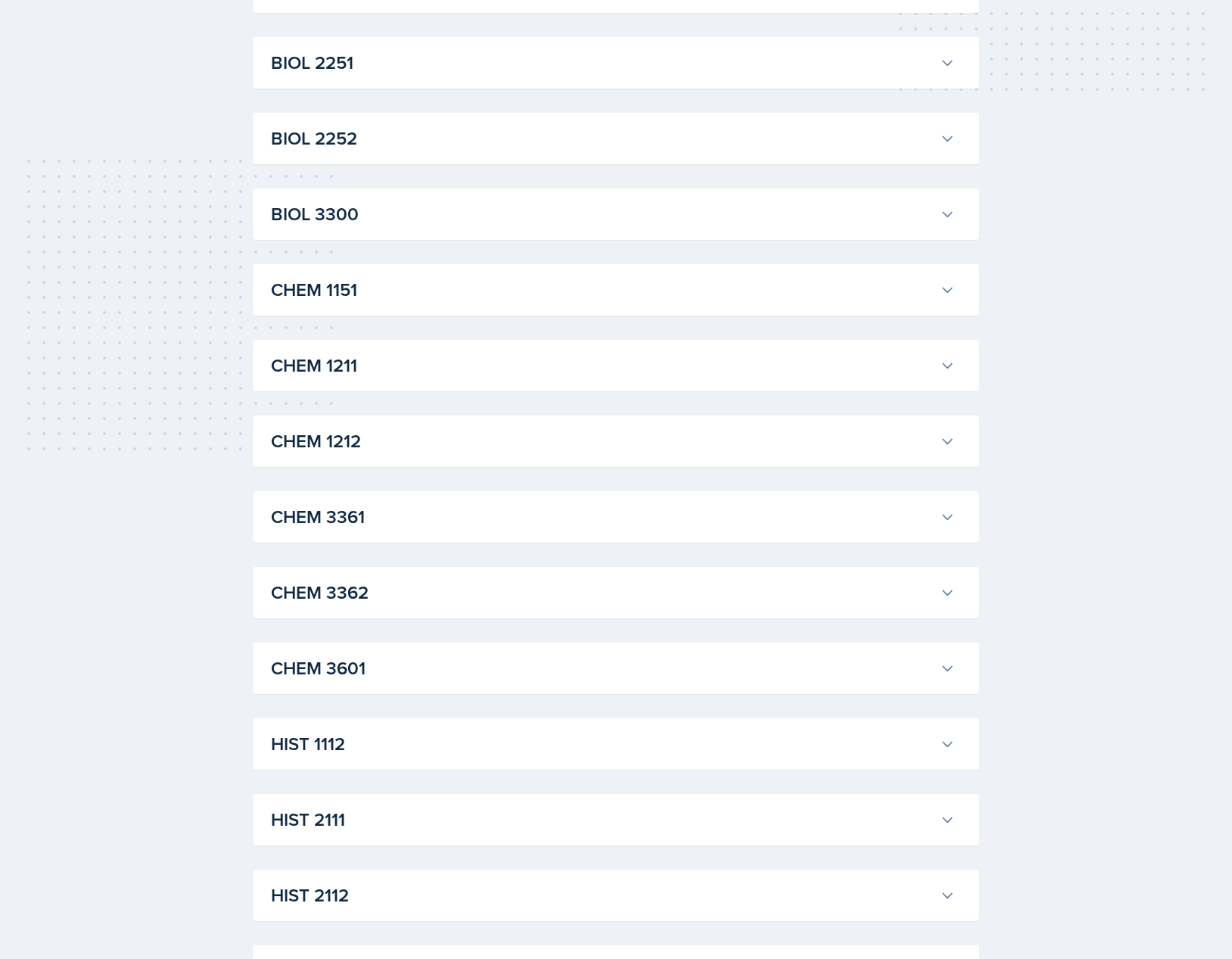
click at [398, 606] on h3 "CHEM 3362" at bounding box center [602, 593] width 663 height 28
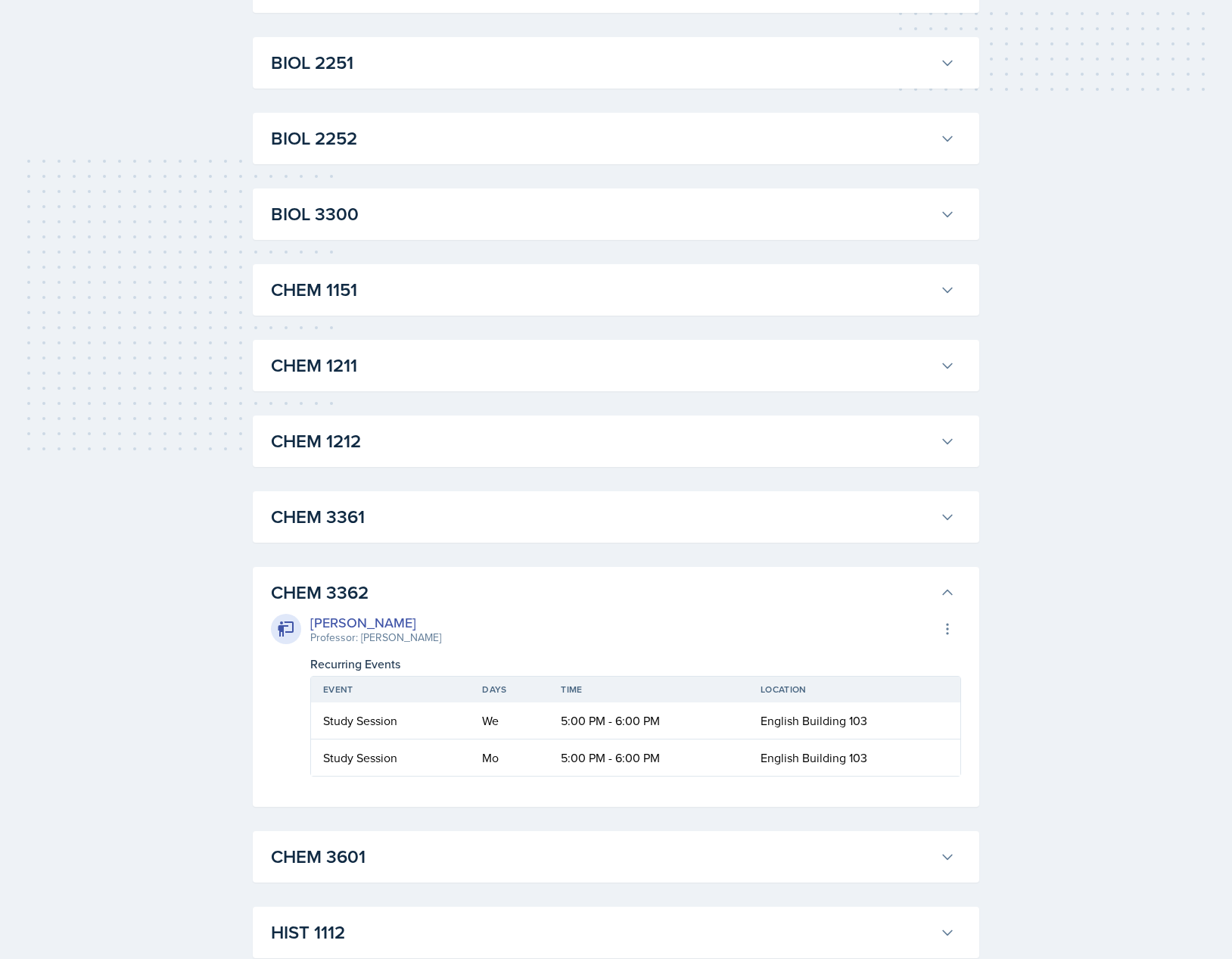
click at [398, 606] on h3 "CHEM 3362" at bounding box center [602, 593] width 663 height 28
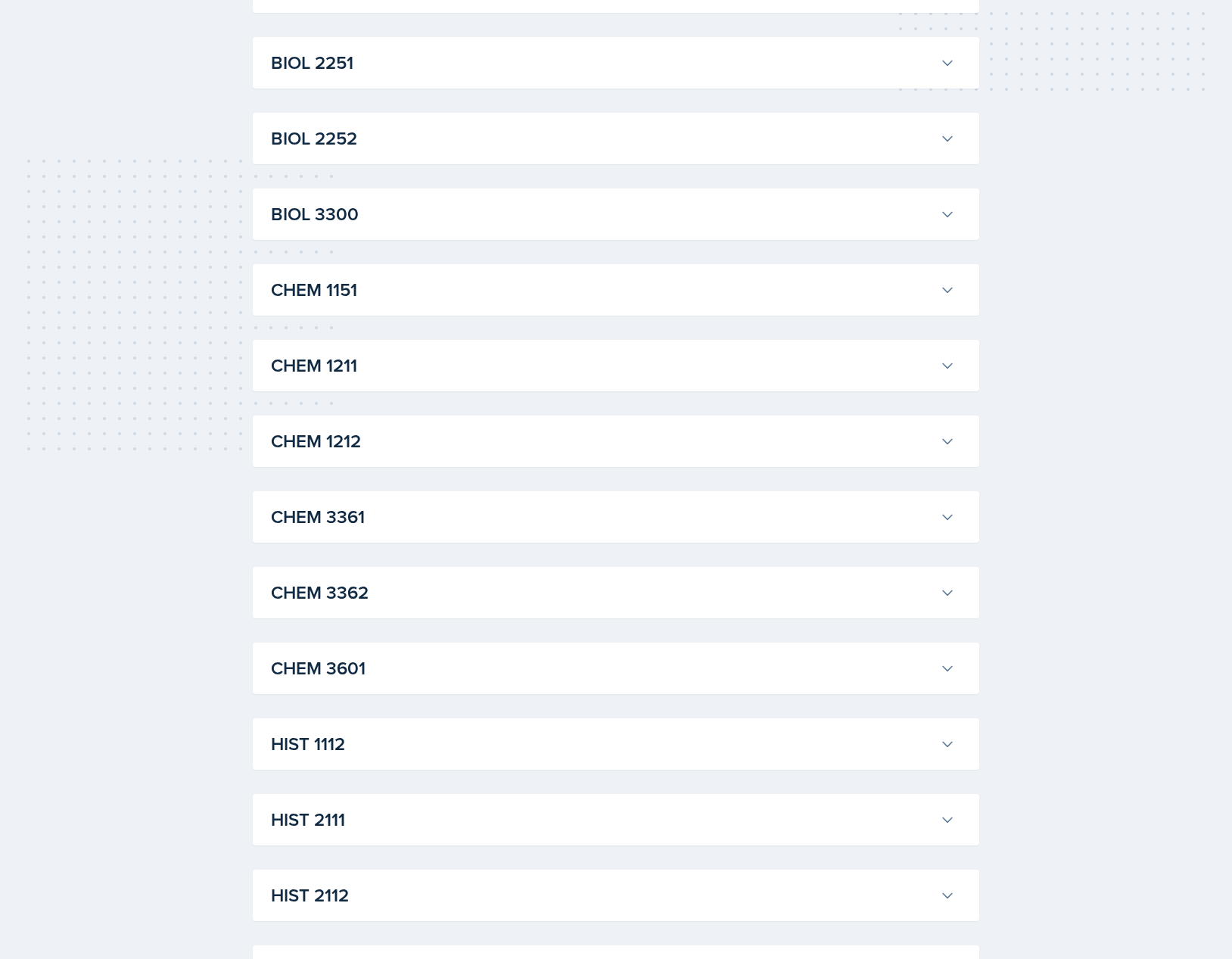
click at [388, 535] on div "CHEM 3361 [PERSON_NAME] Professor: [PERSON_NAME] Export to Google Calendar Recu…" at bounding box center [616, 517] width 727 height 52
click at [382, 511] on h3 "CHEM 3361" at bounding box center [602, 517] width 663 height 28
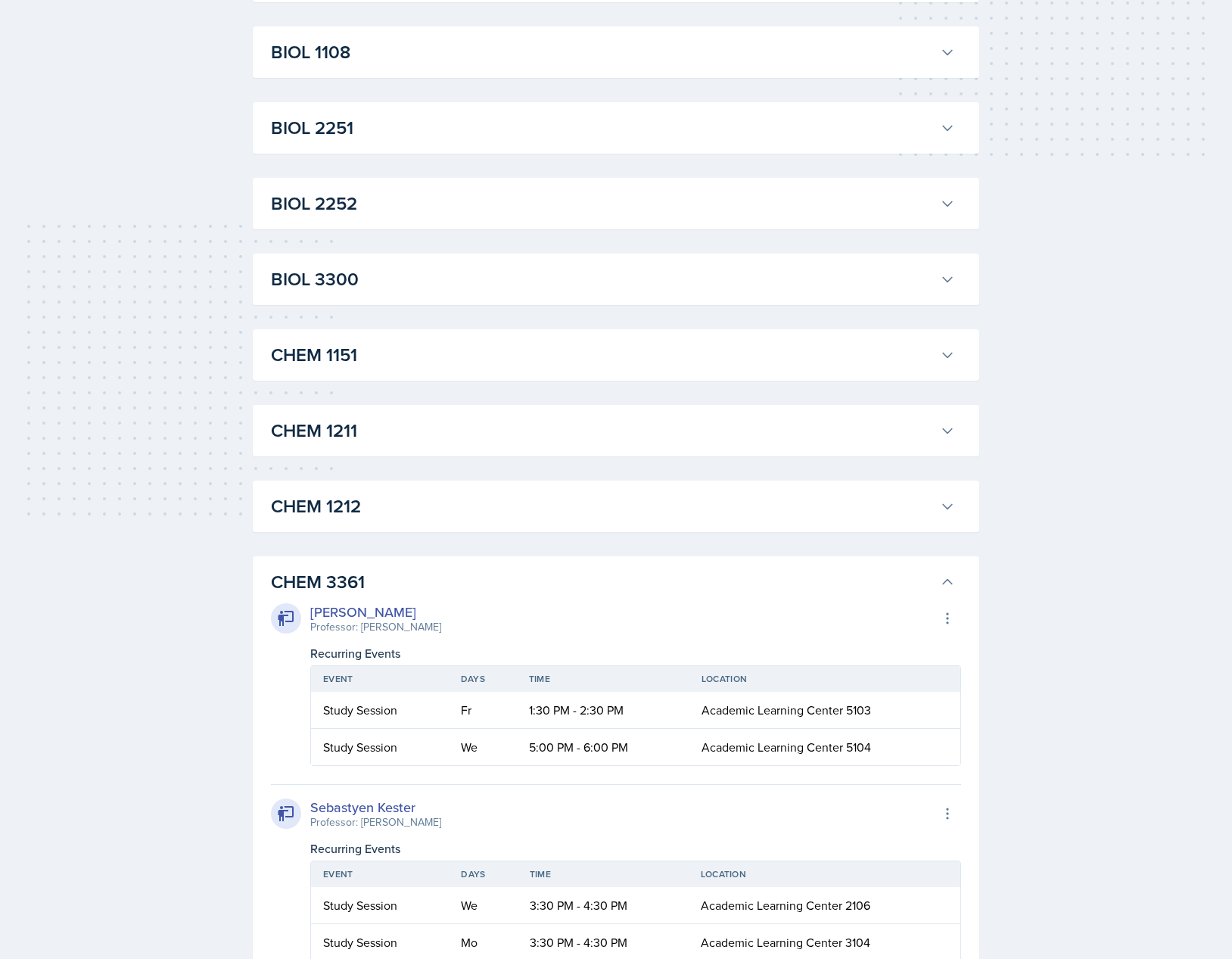
scroll to position [287, 0]
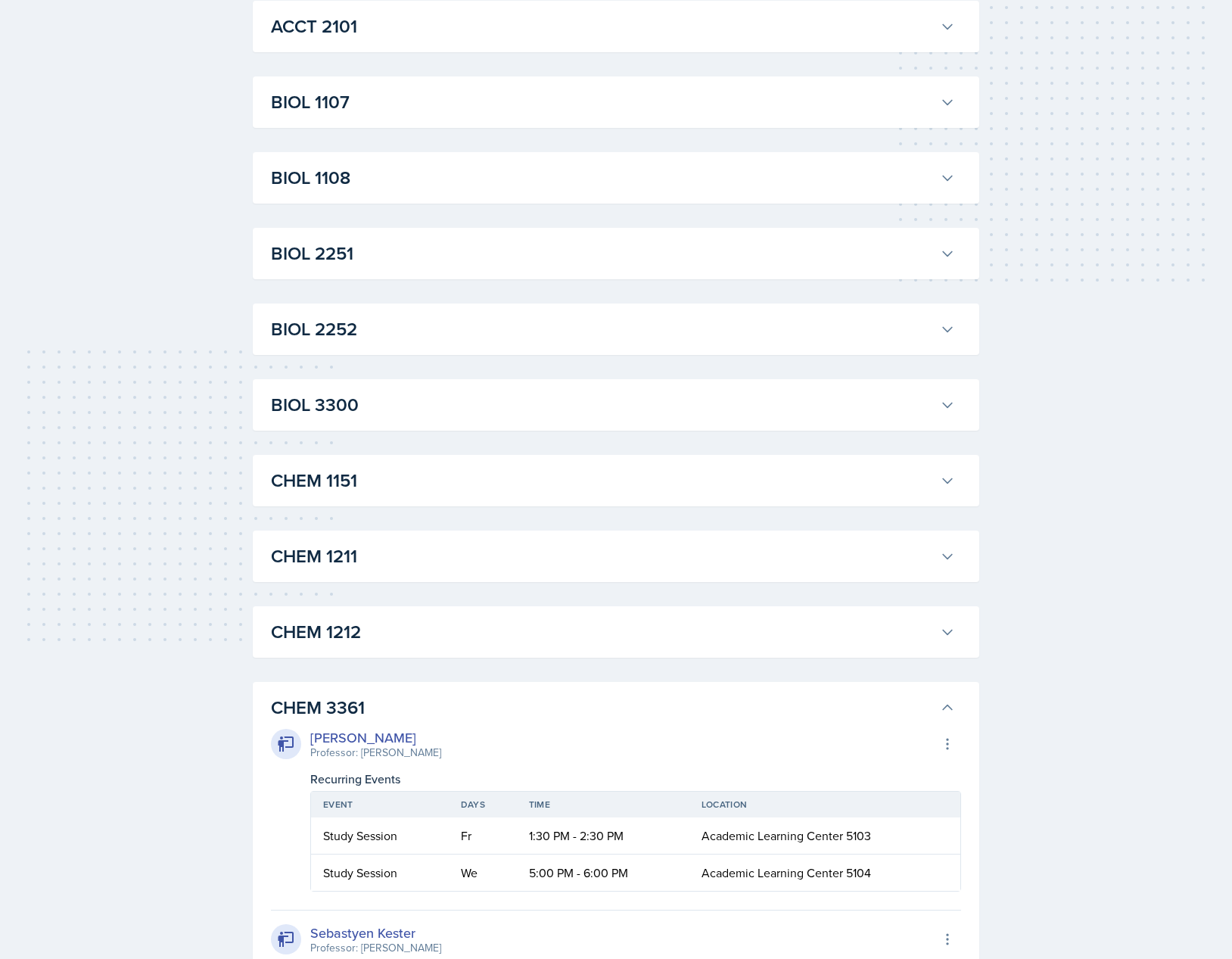
click at [389, 709] on h3 "CHEM 3361" at bounding box center [602, 707] width 663 height 28
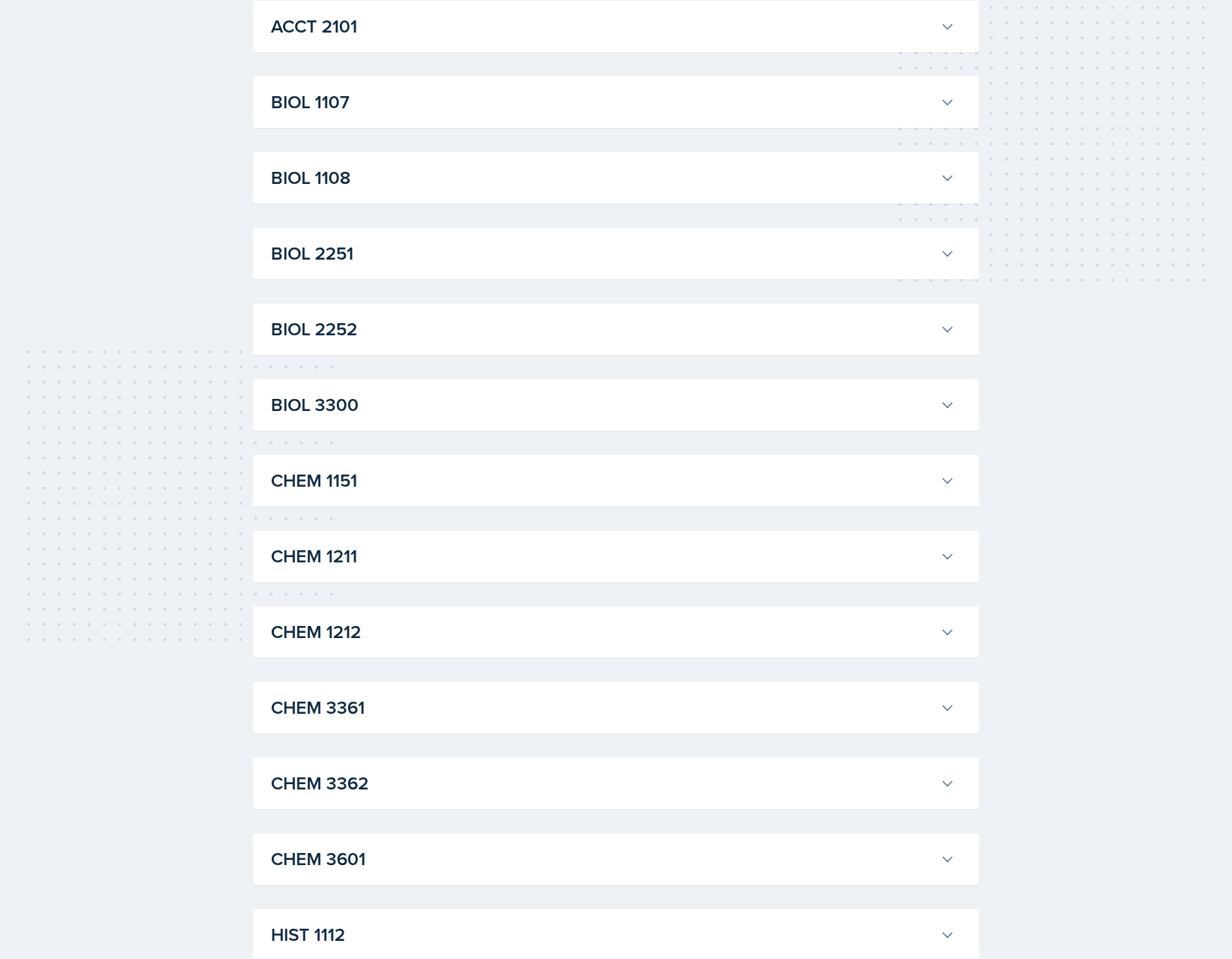
scroll to position [343, 0]
